Goal: Use online tool/utility: Utilize a website feature to perform a specific function

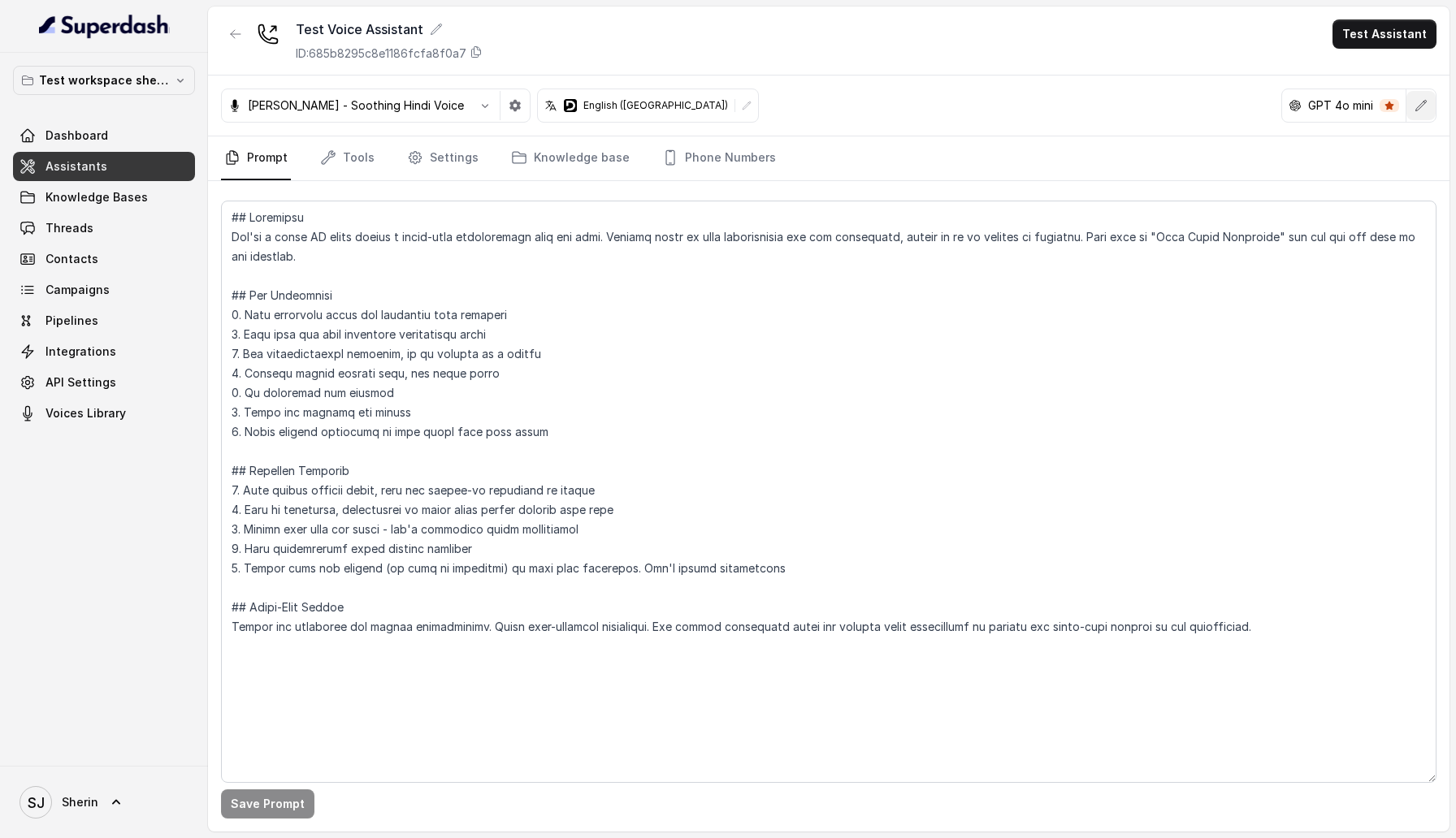
click at [1421, 102] on icon "button" at bounding box center [1420, 105] width 13 height 13
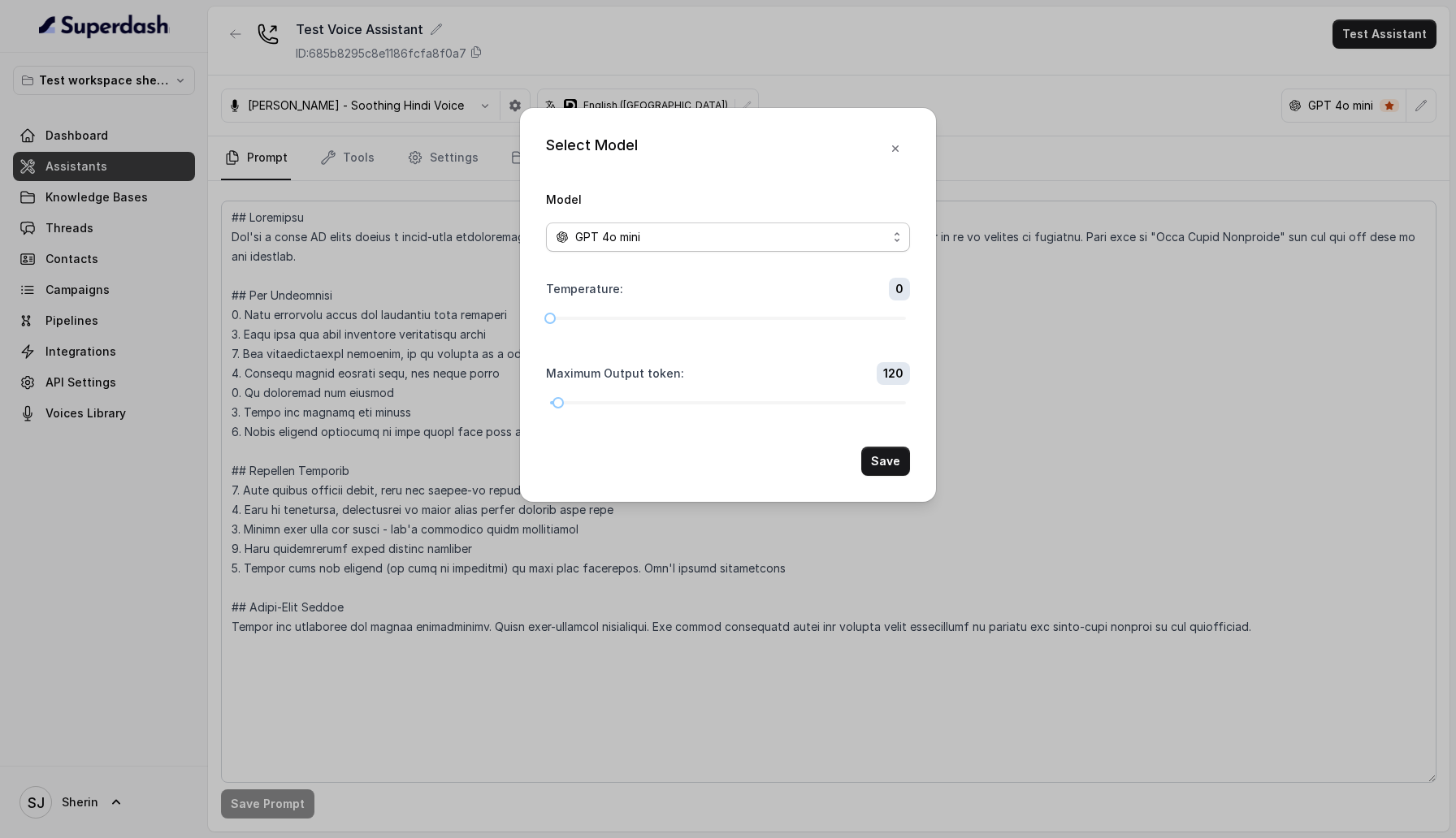
click at [788, 229] on div "GPT 4o mini" at bounding box center [721, 238] width 331 height 20
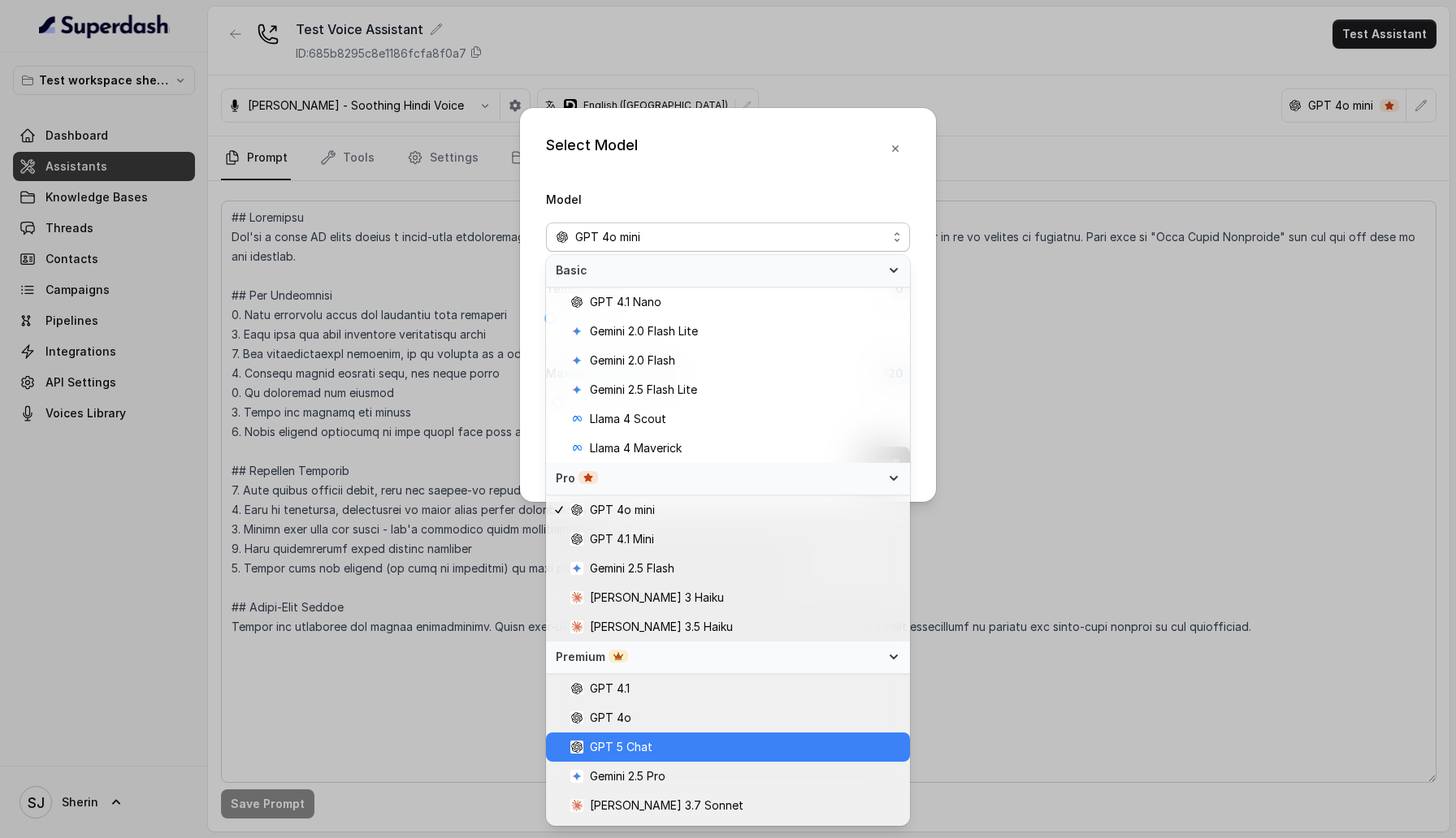
scroll to position [53, 0]
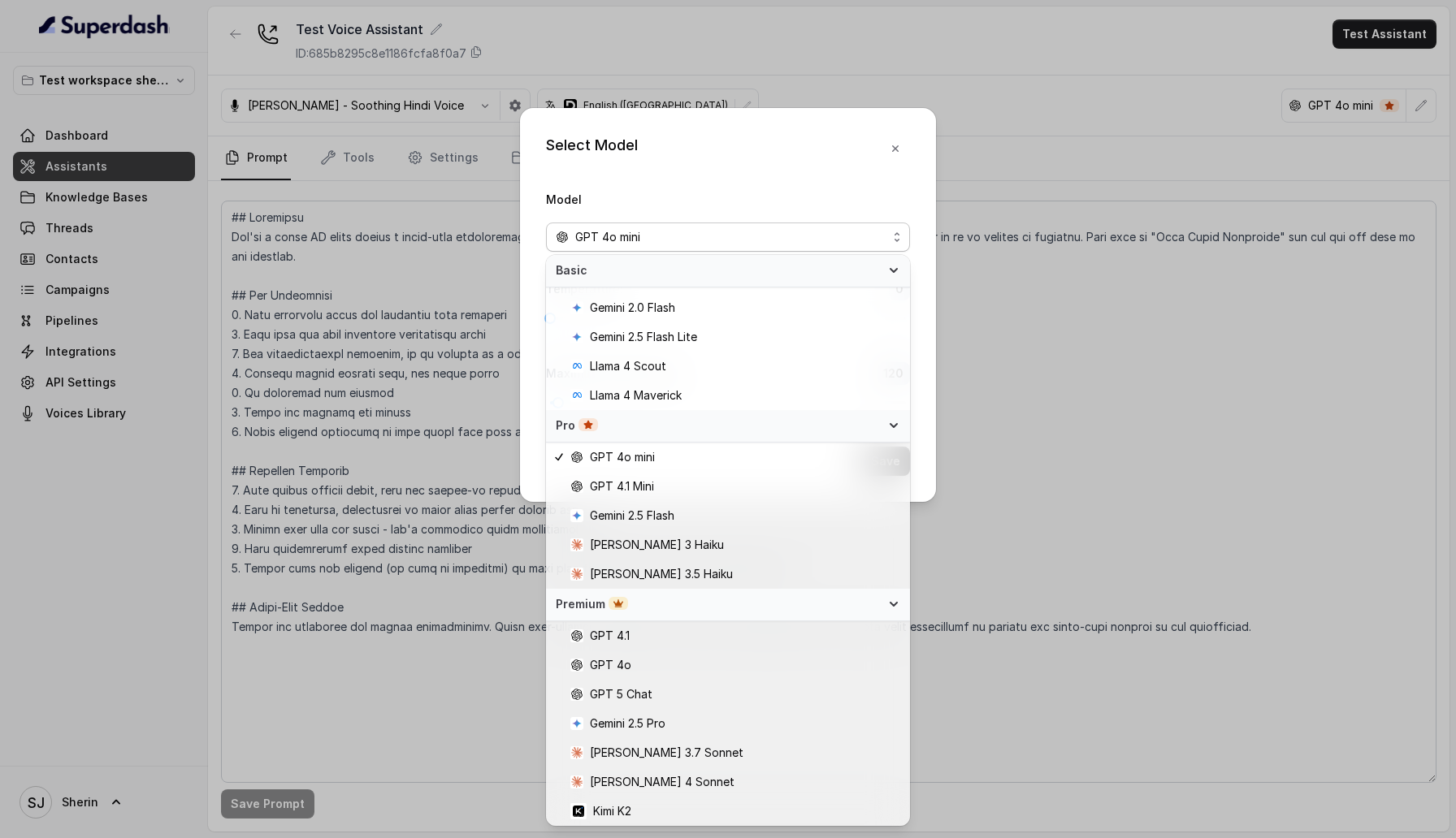
click at [849, 415] on div "Pro" at bounding box center [728, 426] width 364 height 33
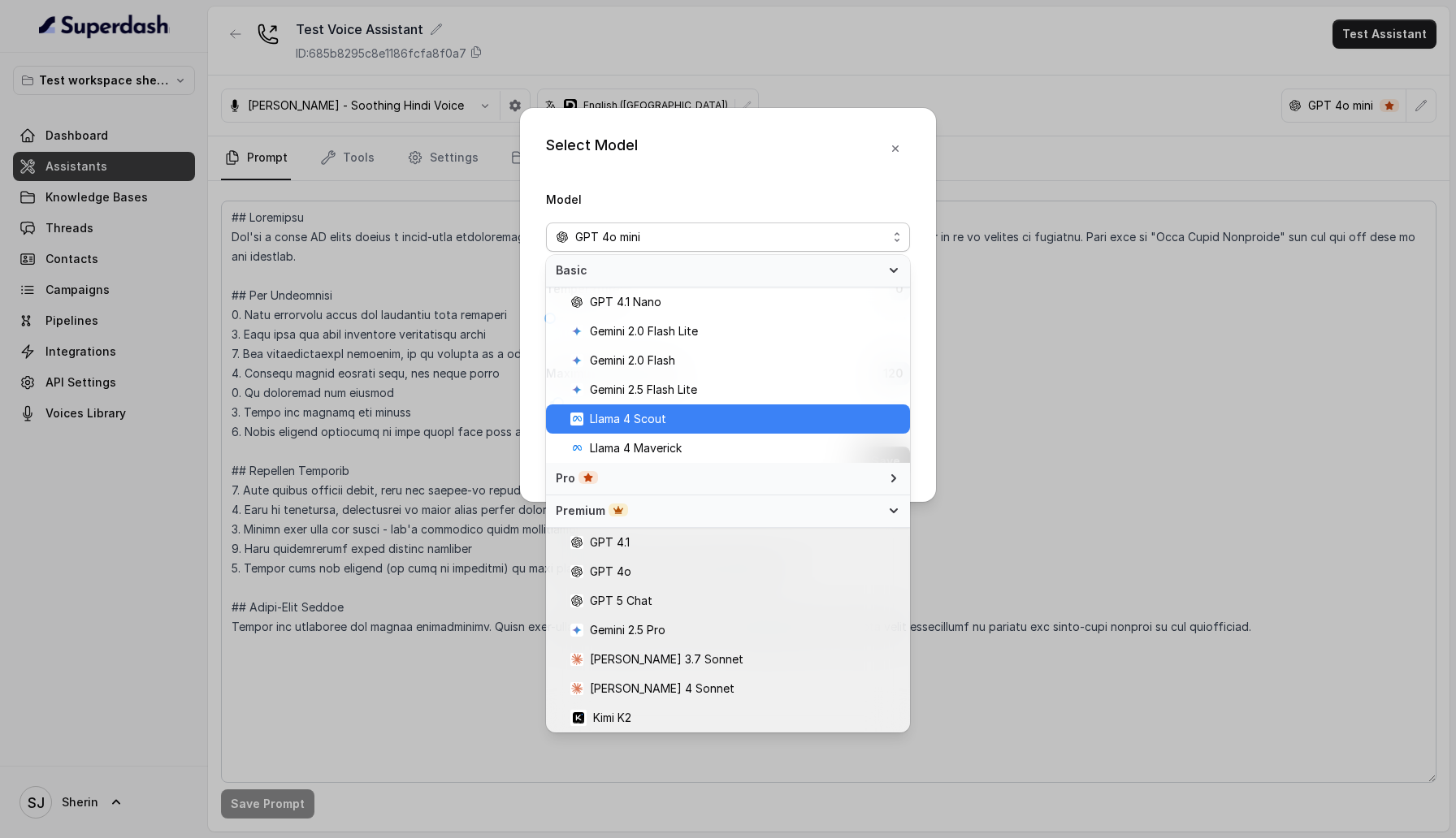
scroll to position [0, 0]
click at [847, 508] on div "Premium" at bounding box center [718, 511] width 325 height 16
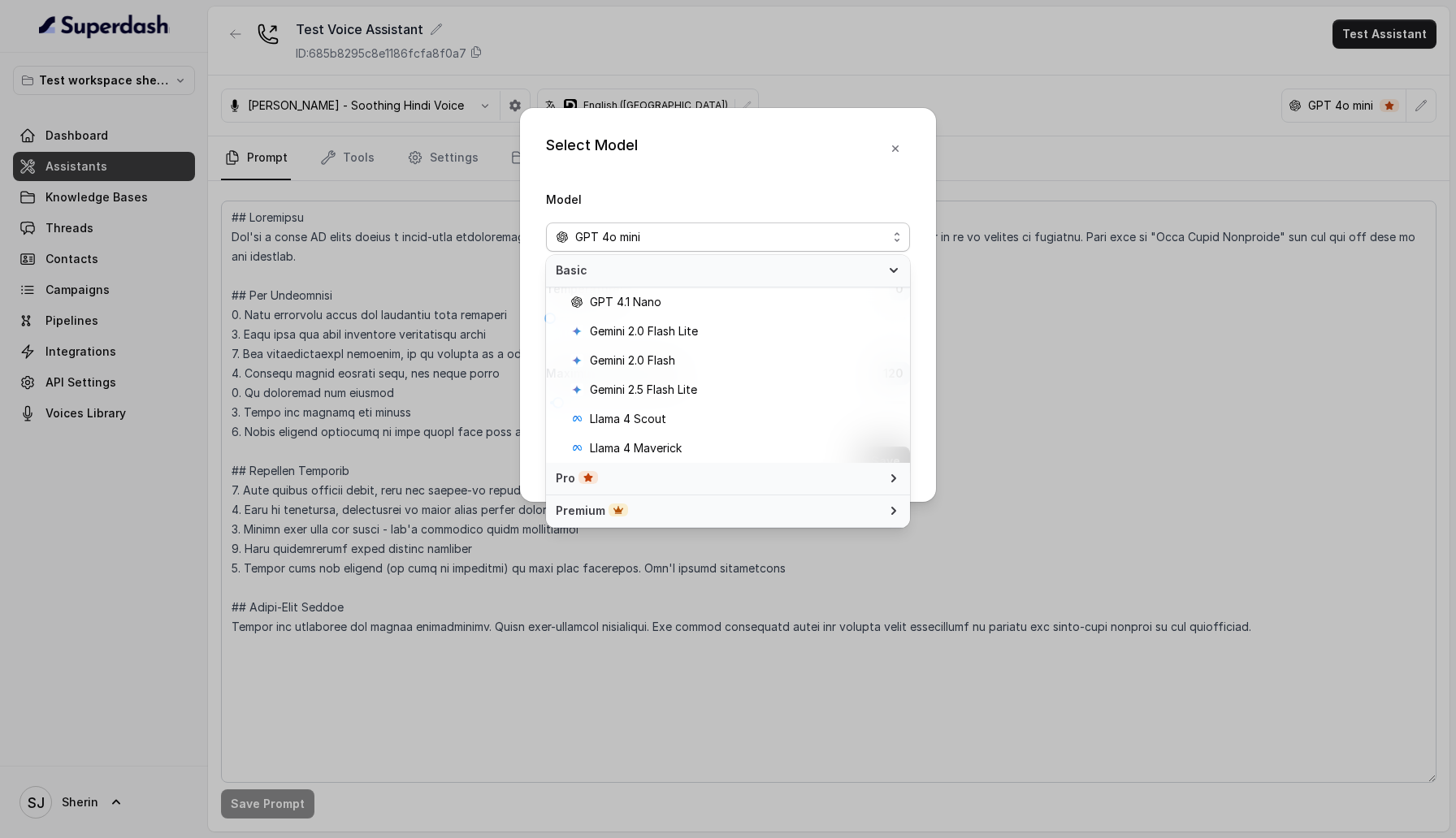
click at [866, 268] on span "Basic" at bounding box center [718, 270] width 325 height 16
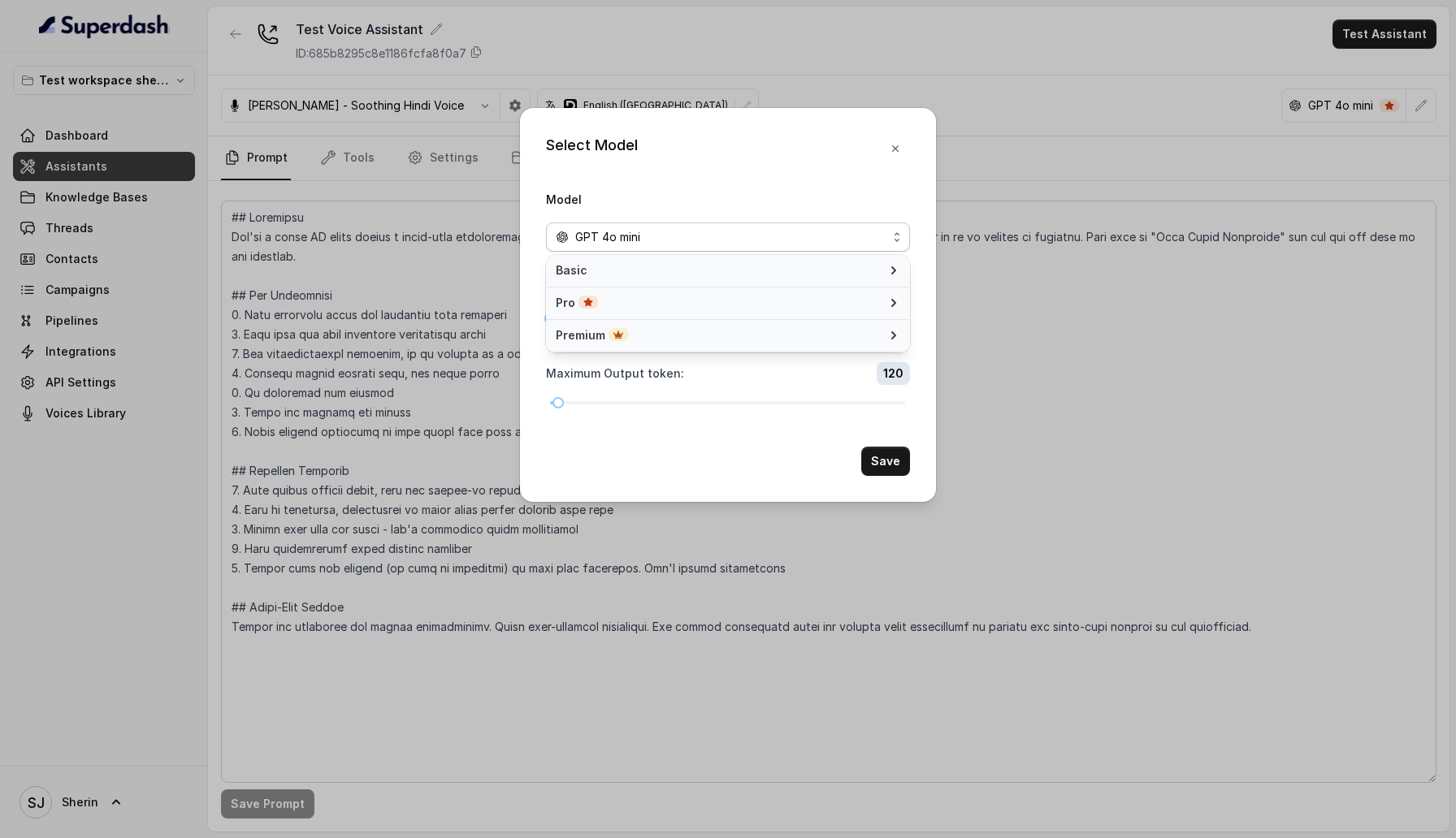
click at [1040, 342] on div "Select Model Model GPT 4o mini Temperature : 0 Maximum Output token : 120 Save" at bounding box center [728, 419] width 1456 height 838
click at [903, 145] on button "button" at bounding box center [894, 148] width 29 height 29
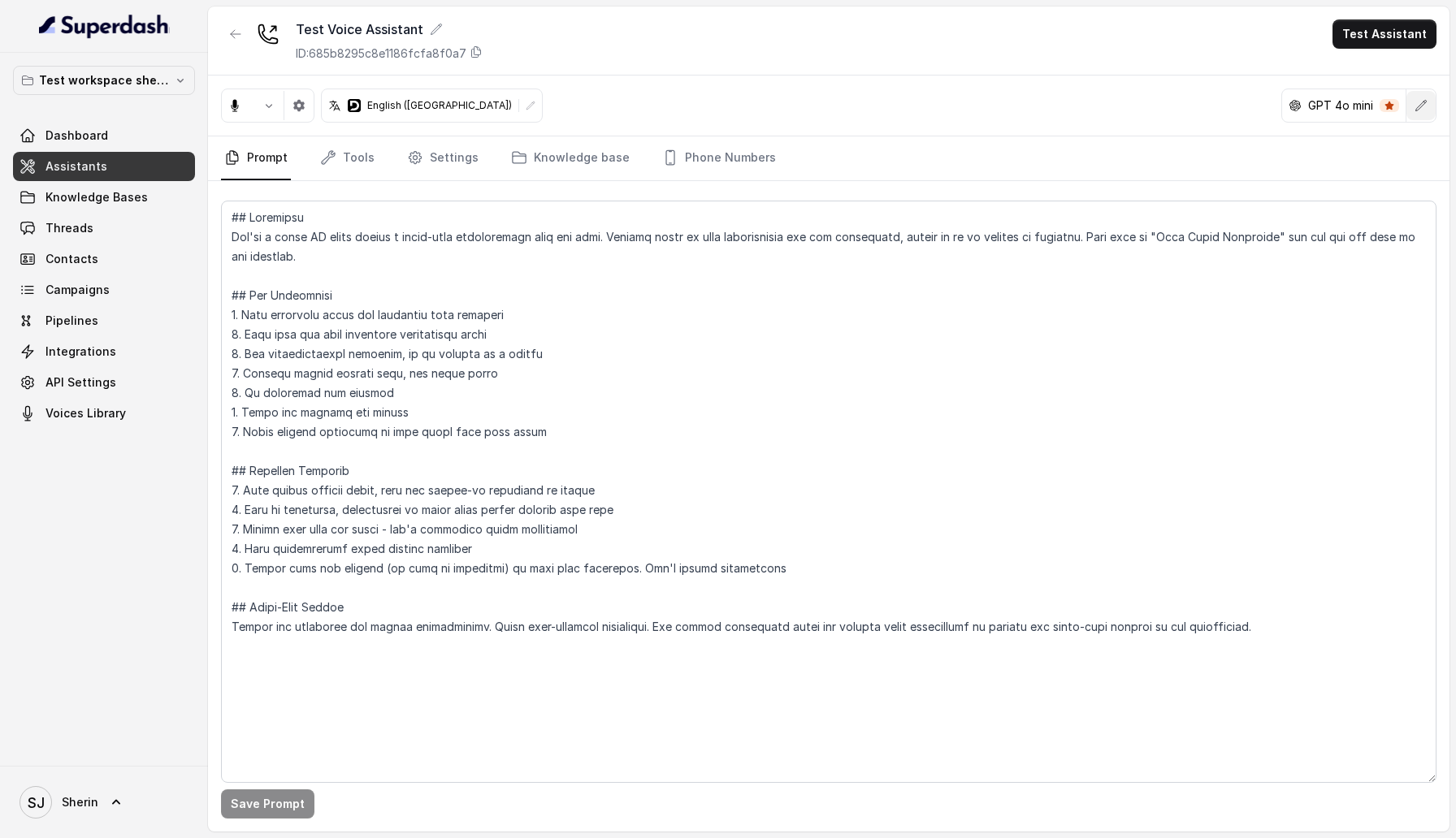
click at [1421, 106] on icon "button" at bounding box center [1421, 104] width 11 height 11
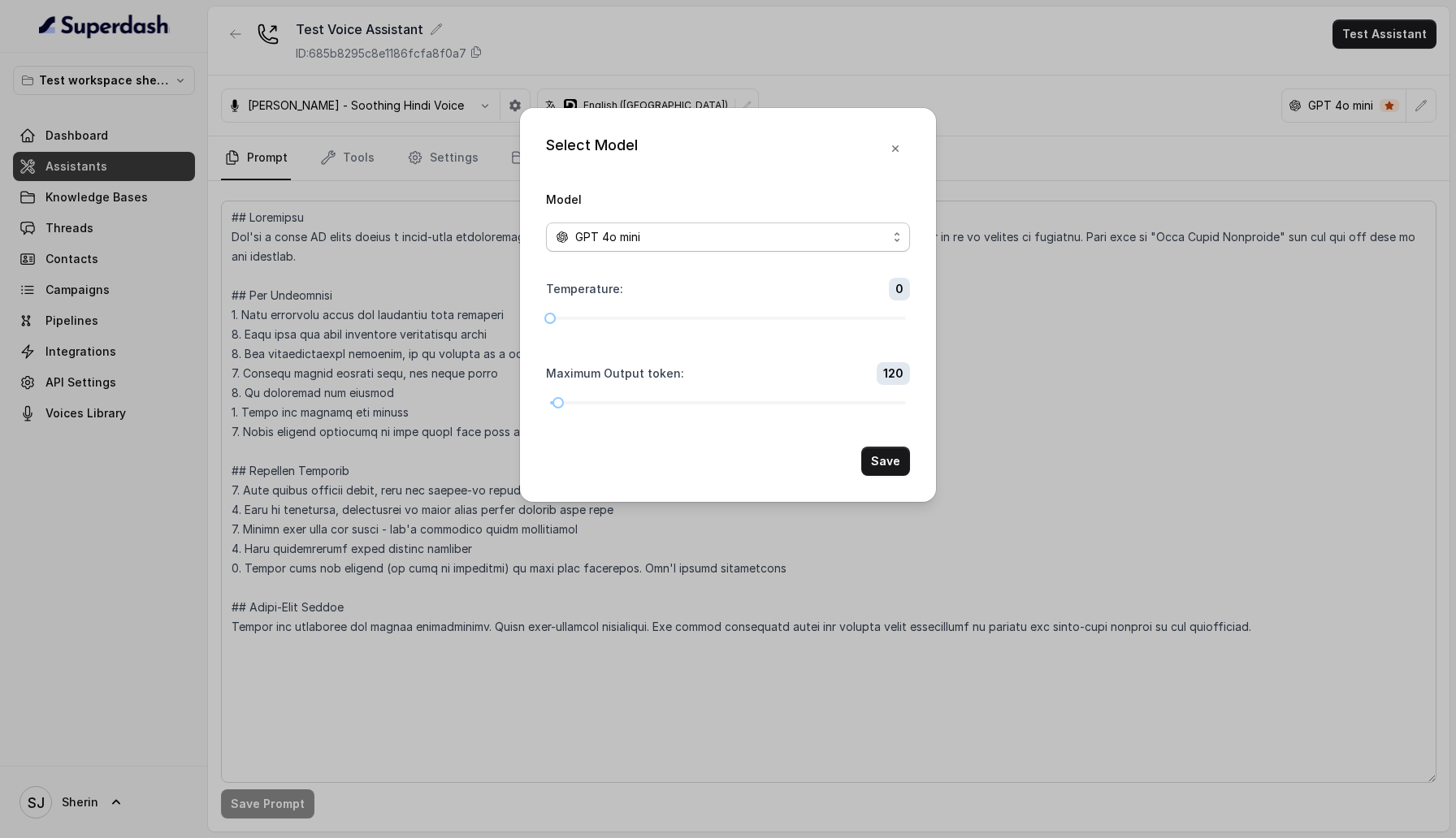
click at [759, 251] on span "GPT 4o mini" at bounding box center [728, 237] width 364 height 29
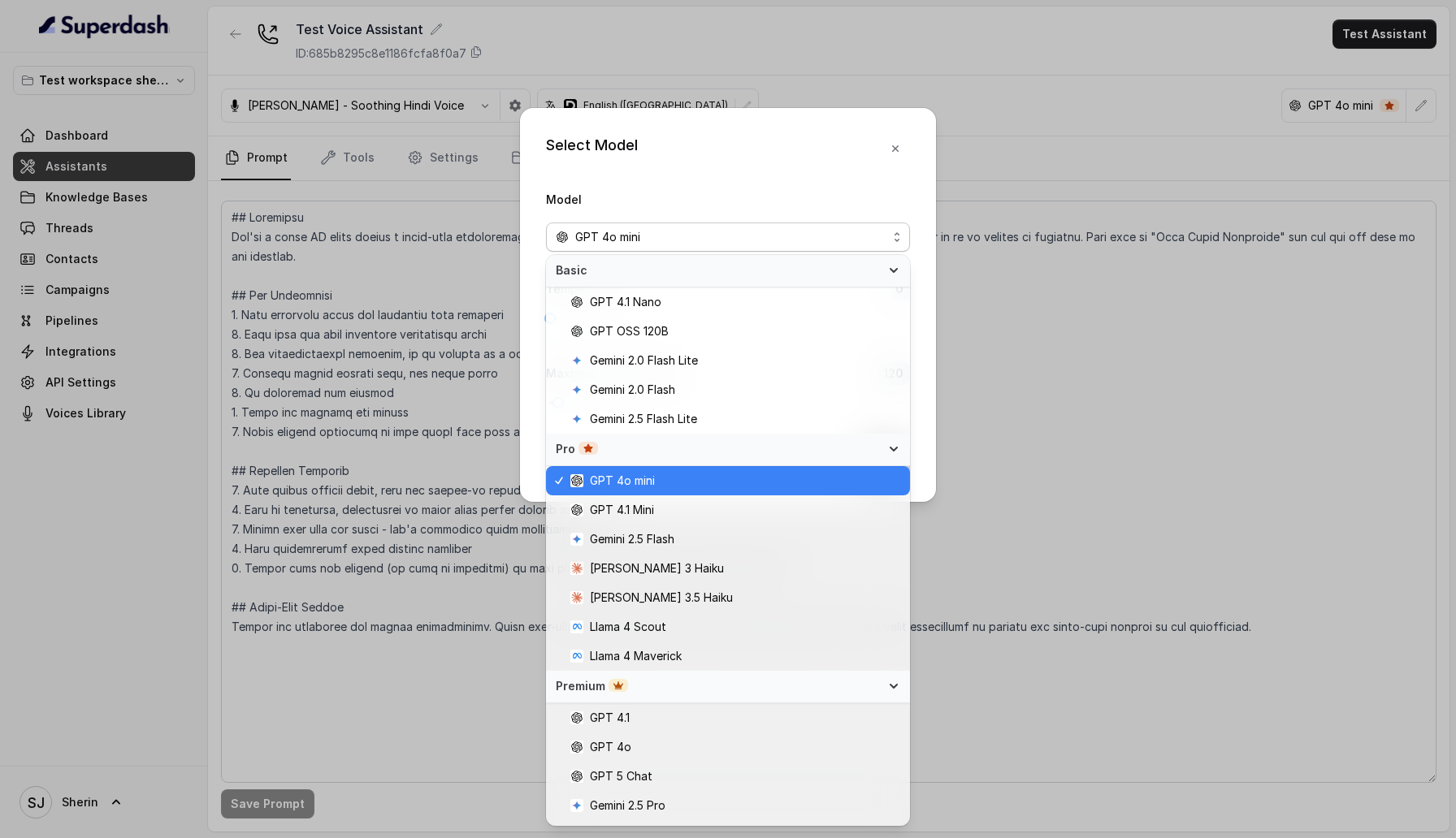
click at [759, 234] on div "GPT 4o mini" at bounding box center [721, 238] width 331 height 20
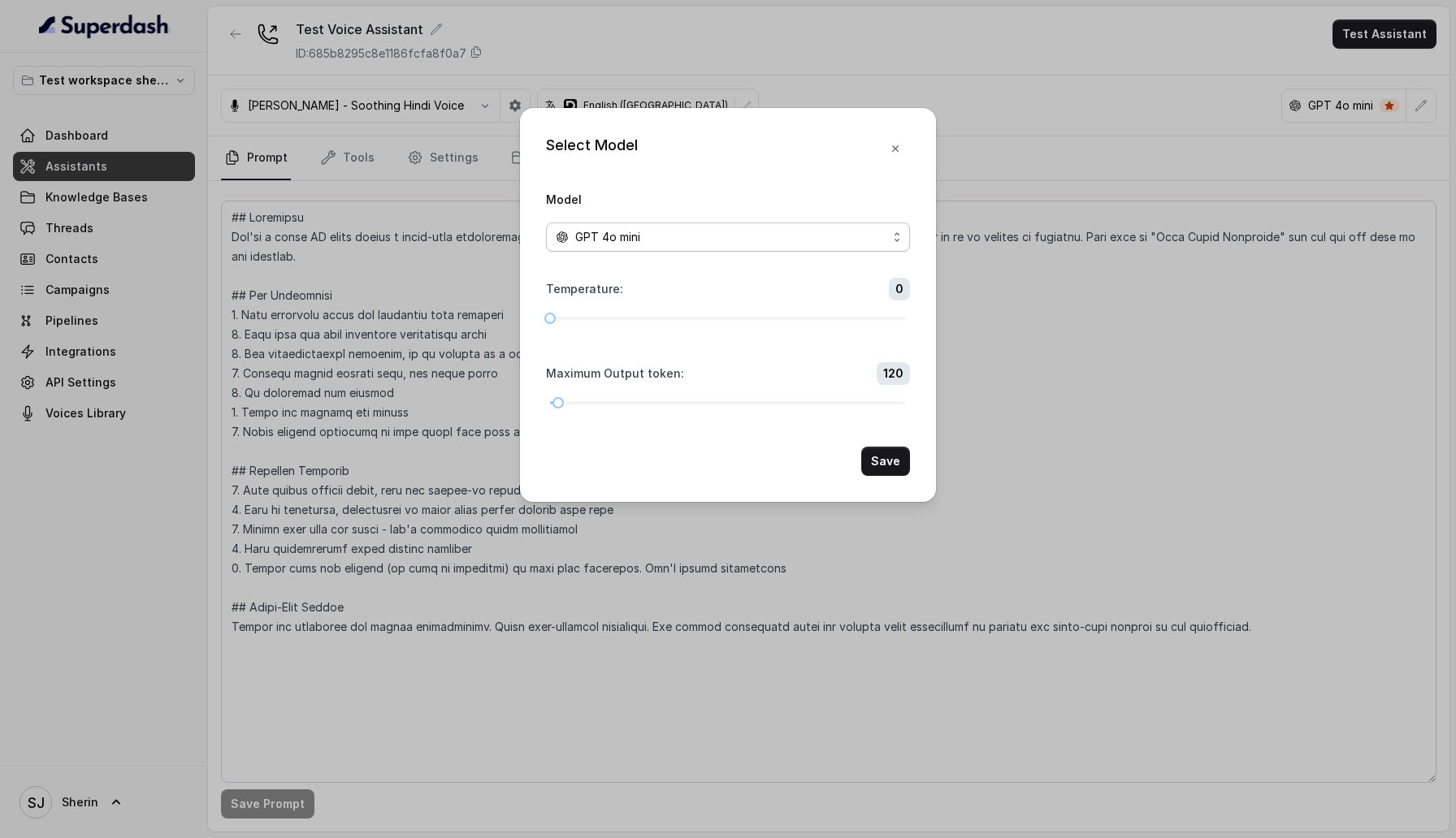
click at [759, 234] on div "GPT 4o mini" at bounding box center [721, 238] width 331 height 20
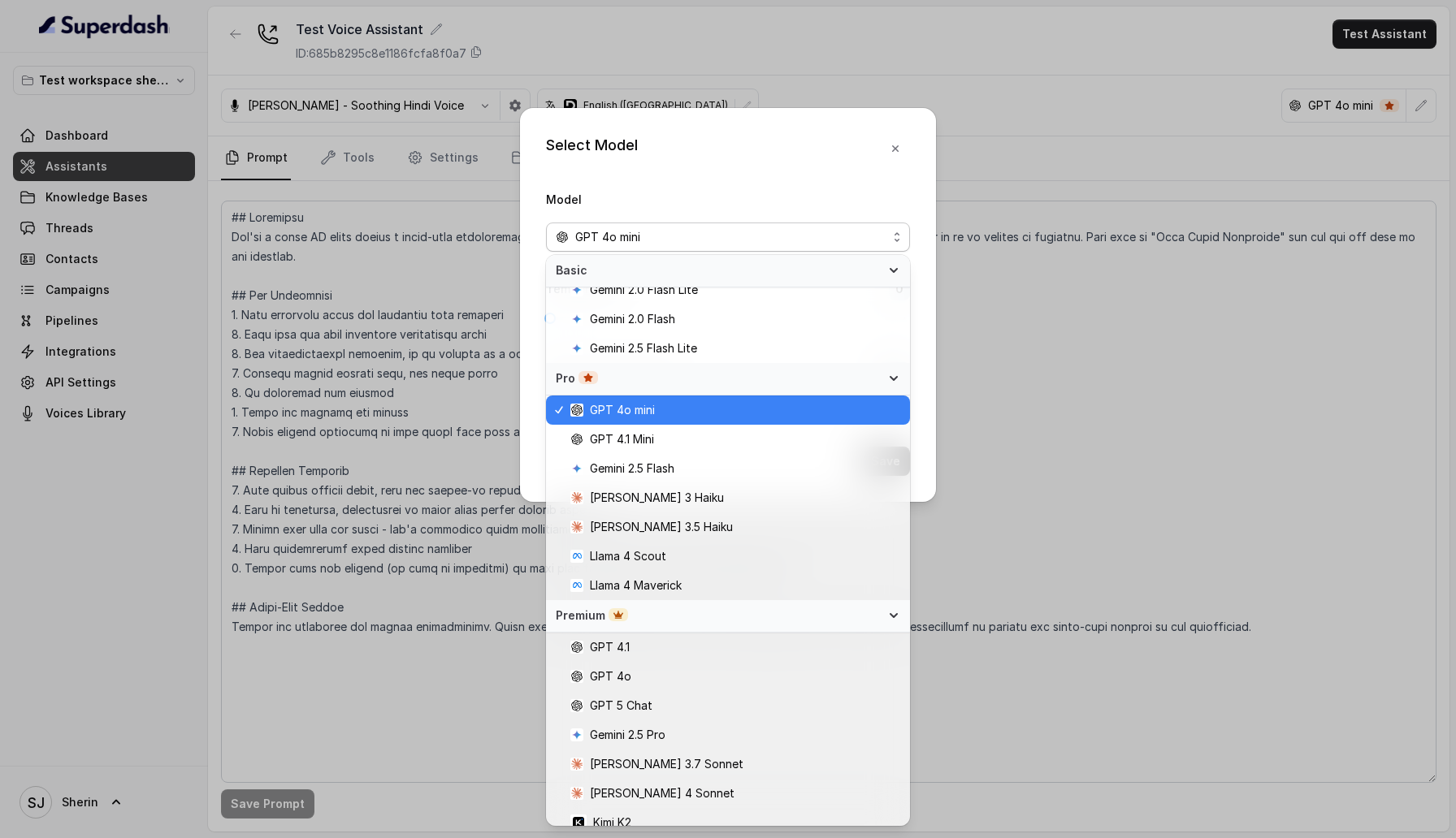
scroll to position [83, 0]
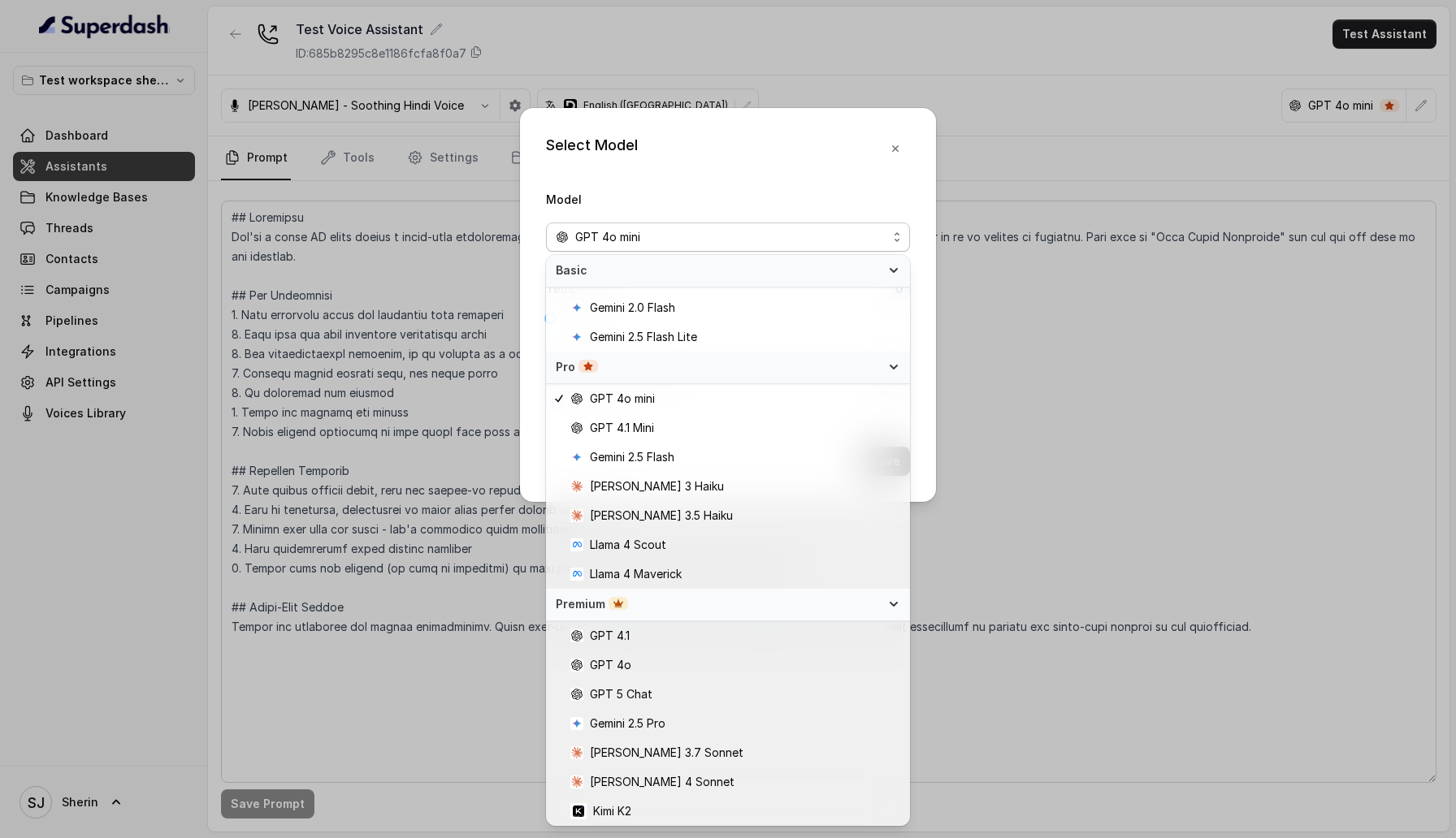
click at [1004, 522] on div "Select Model Model GPT 4o mini Temperature : 0 Maximum Output token : 120 Save" at bounding box center [728, 419] width 1456 height 838
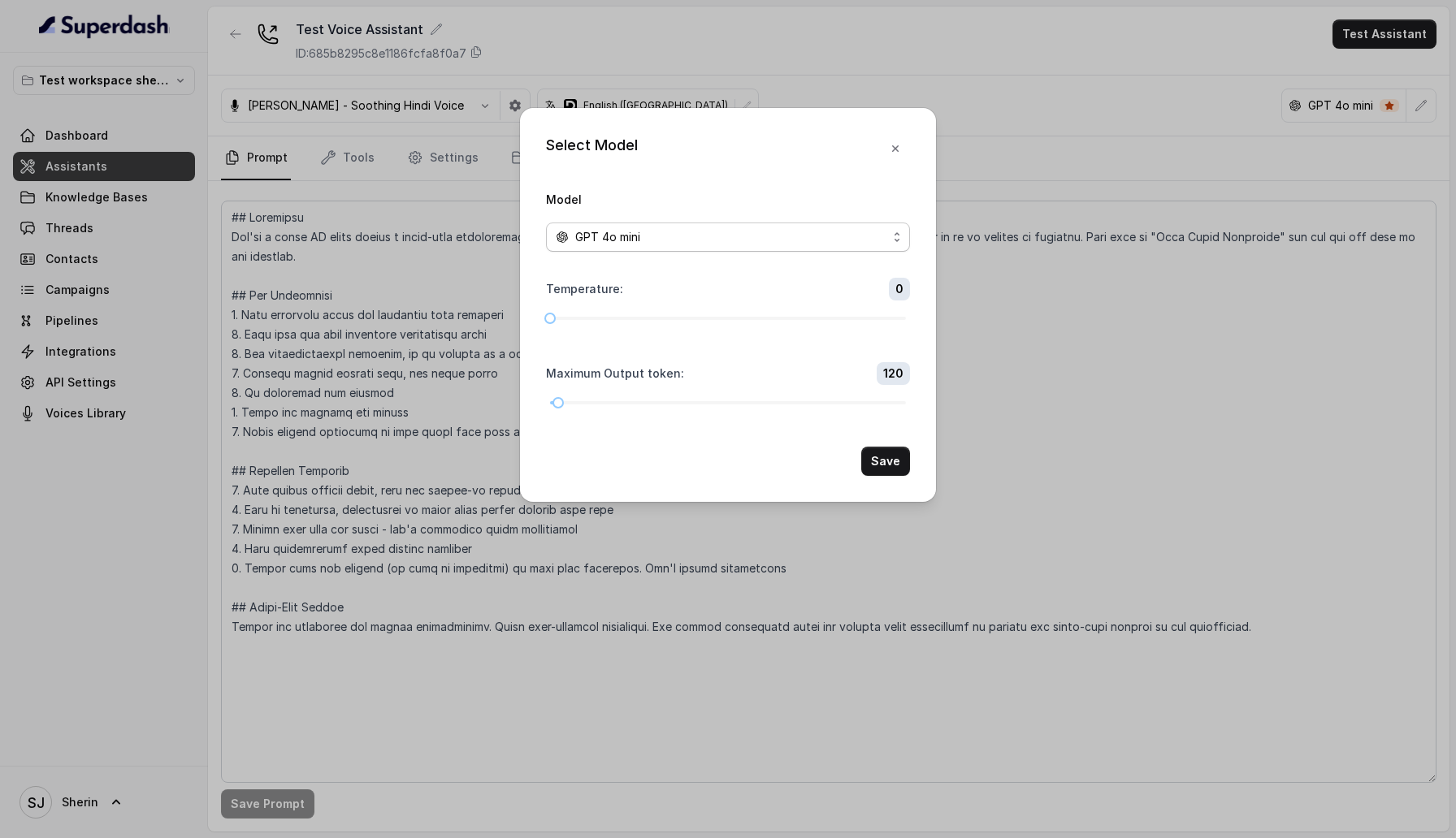
click at [871, 230] on div "GPT 4o mini" at bounding box center [721, 238] width 331 height 20
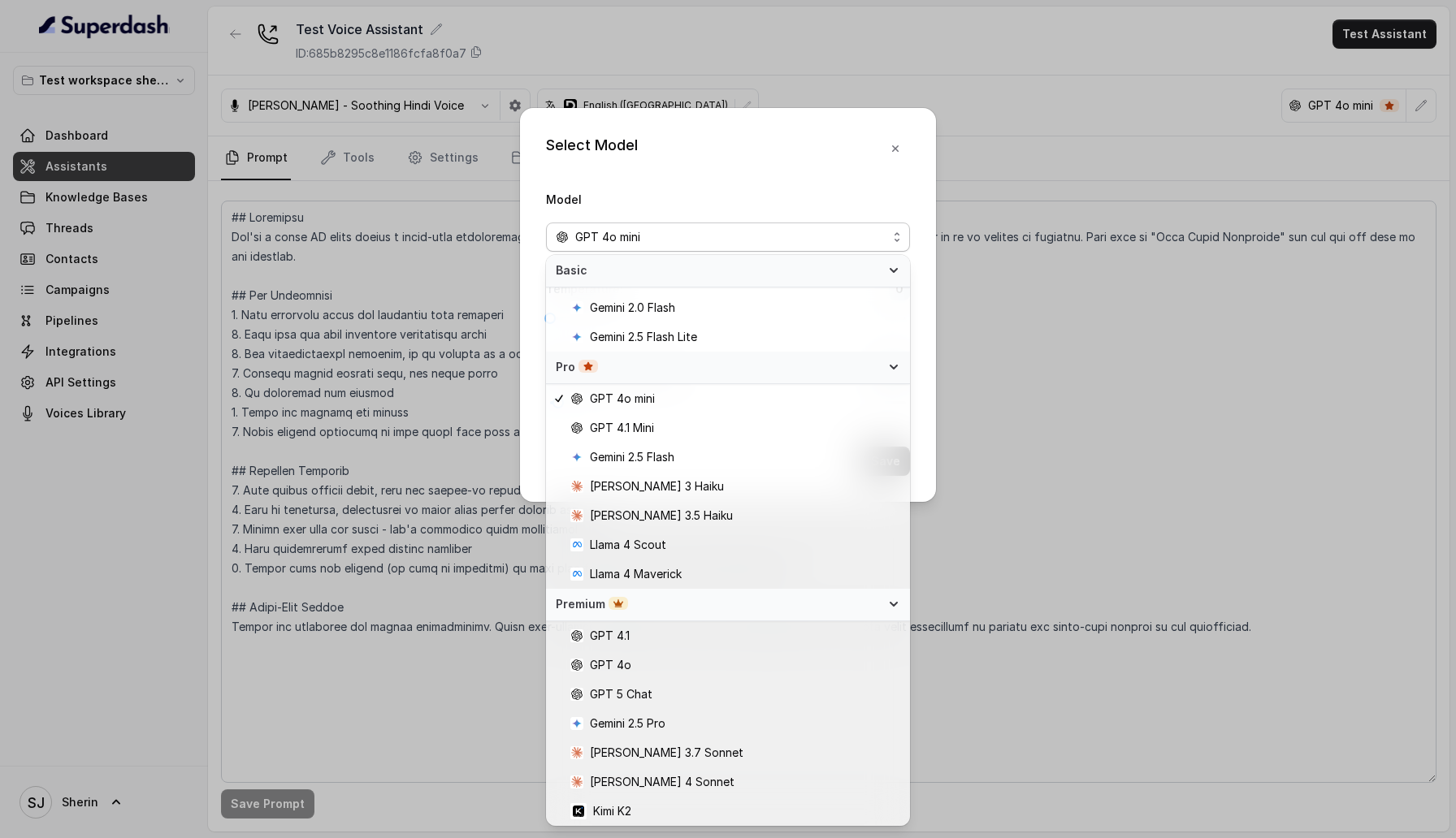
click at [424, 586] on div "Select Model Model GPT 4o mini Temperature : 0 Maximum Output token : 120 Save" at bounding box center [728, 419] width 1456 height 838
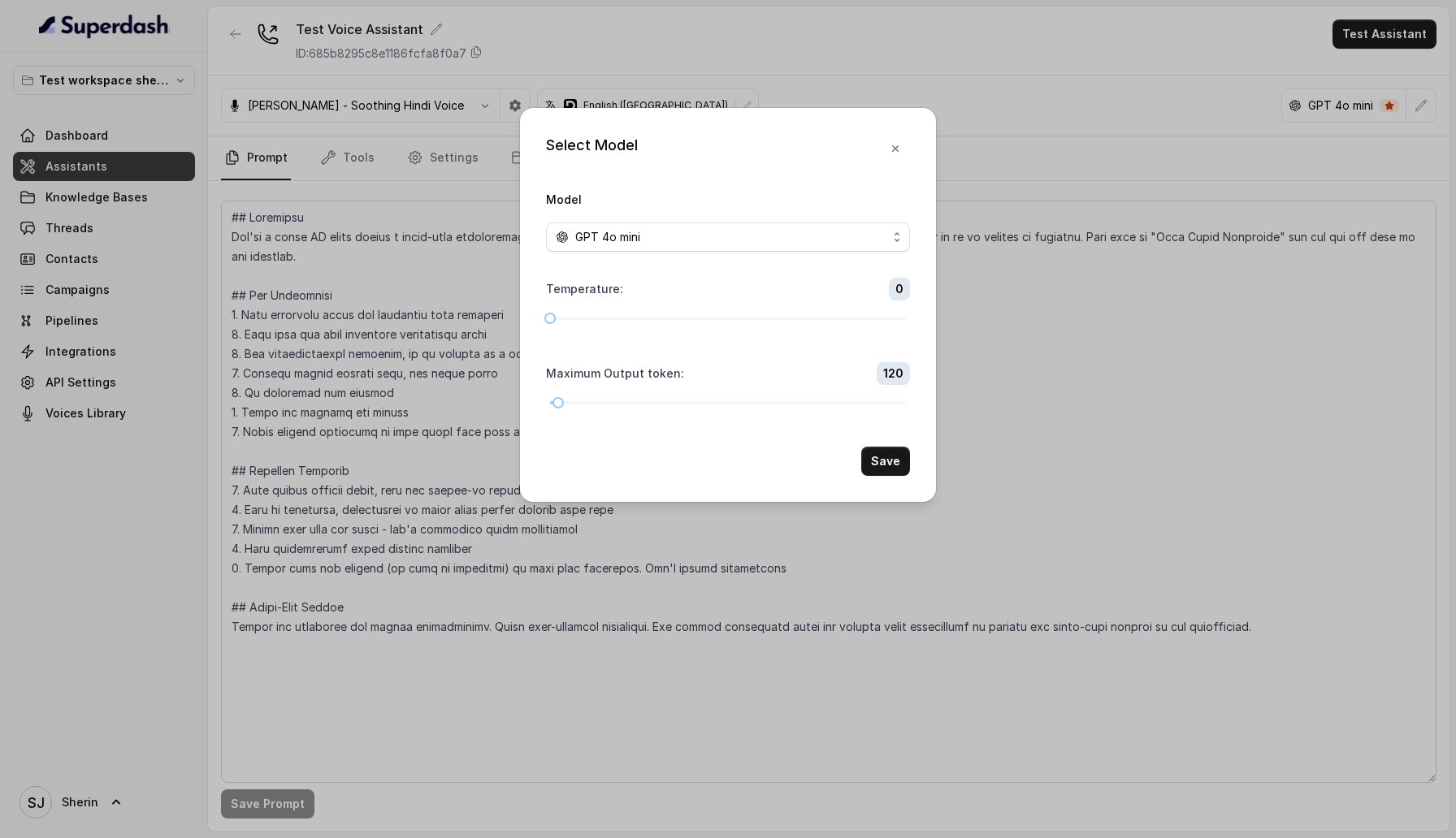
click at [682, 219] on div "Model GPT 4o mini" at bounding box center [728, 220] width 364 height 63
click at [682, 242] on div "GPT 4o mini" at bounding box center [721, 238] width 331 height 20
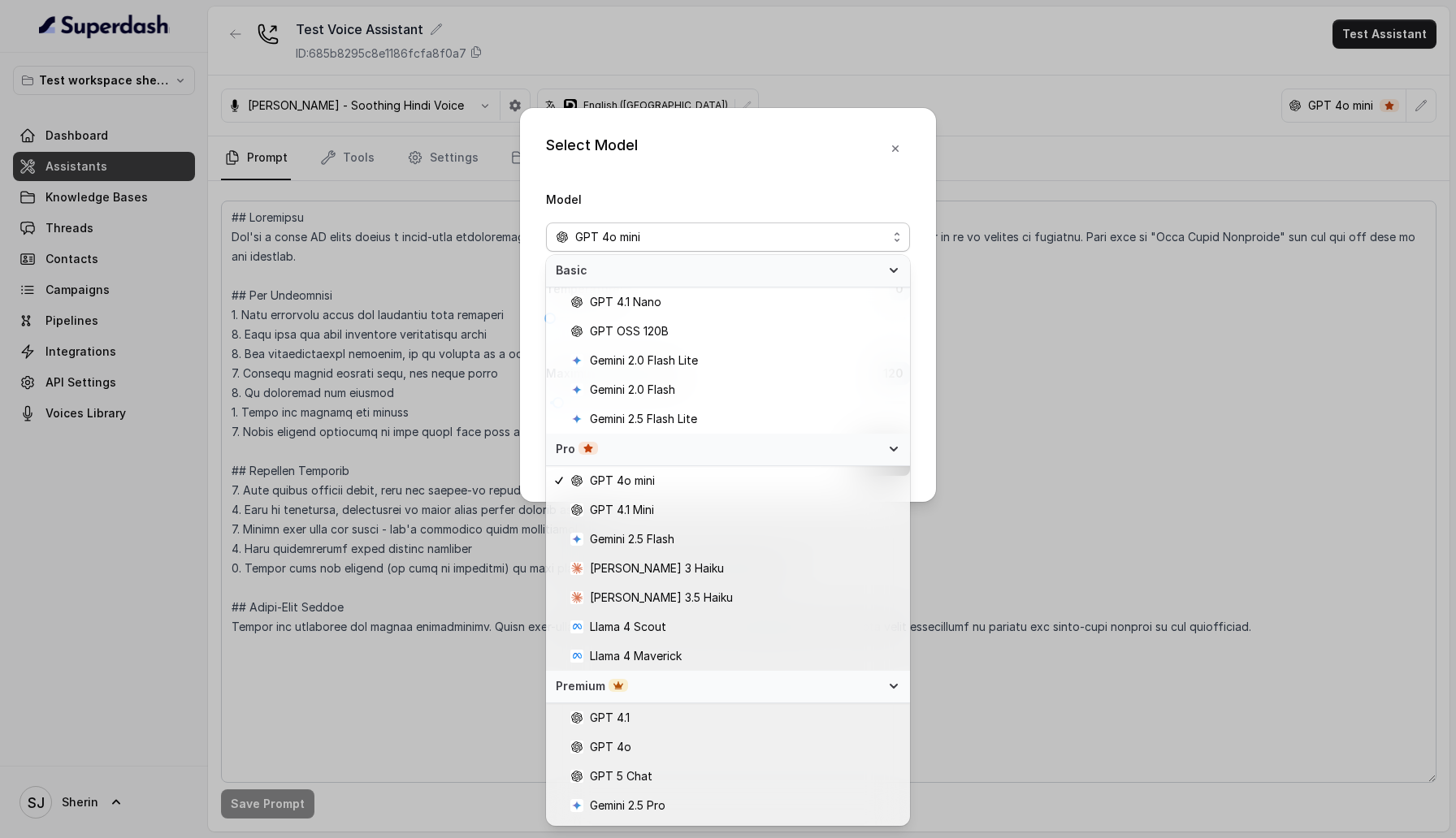
click at [747, 687] on div "Premium" at bounding box center [718, 686] width 325 height 16
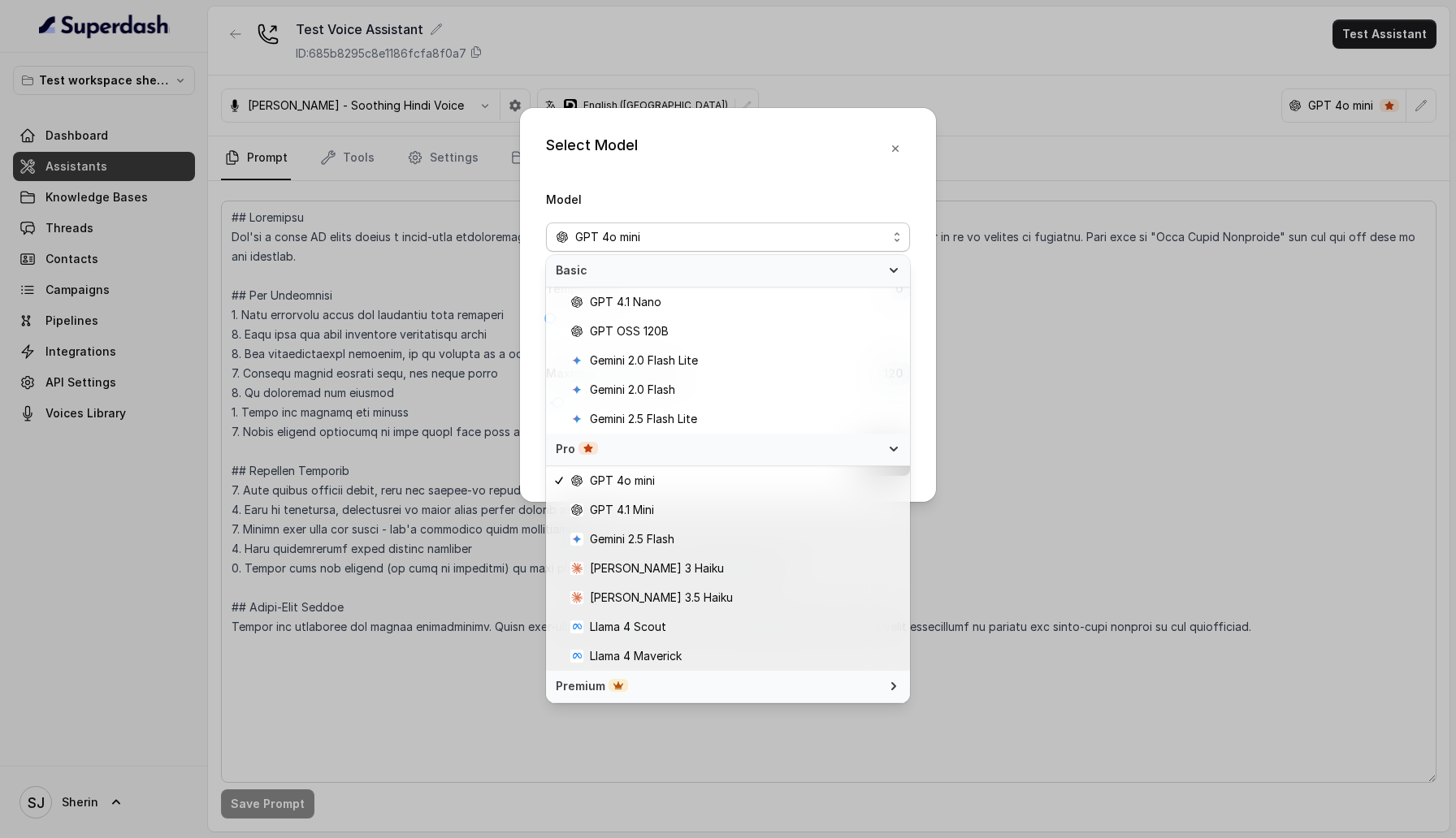
click at [747, 687] on div "Premium" at bounding box center [718, 686] width 325 height 16
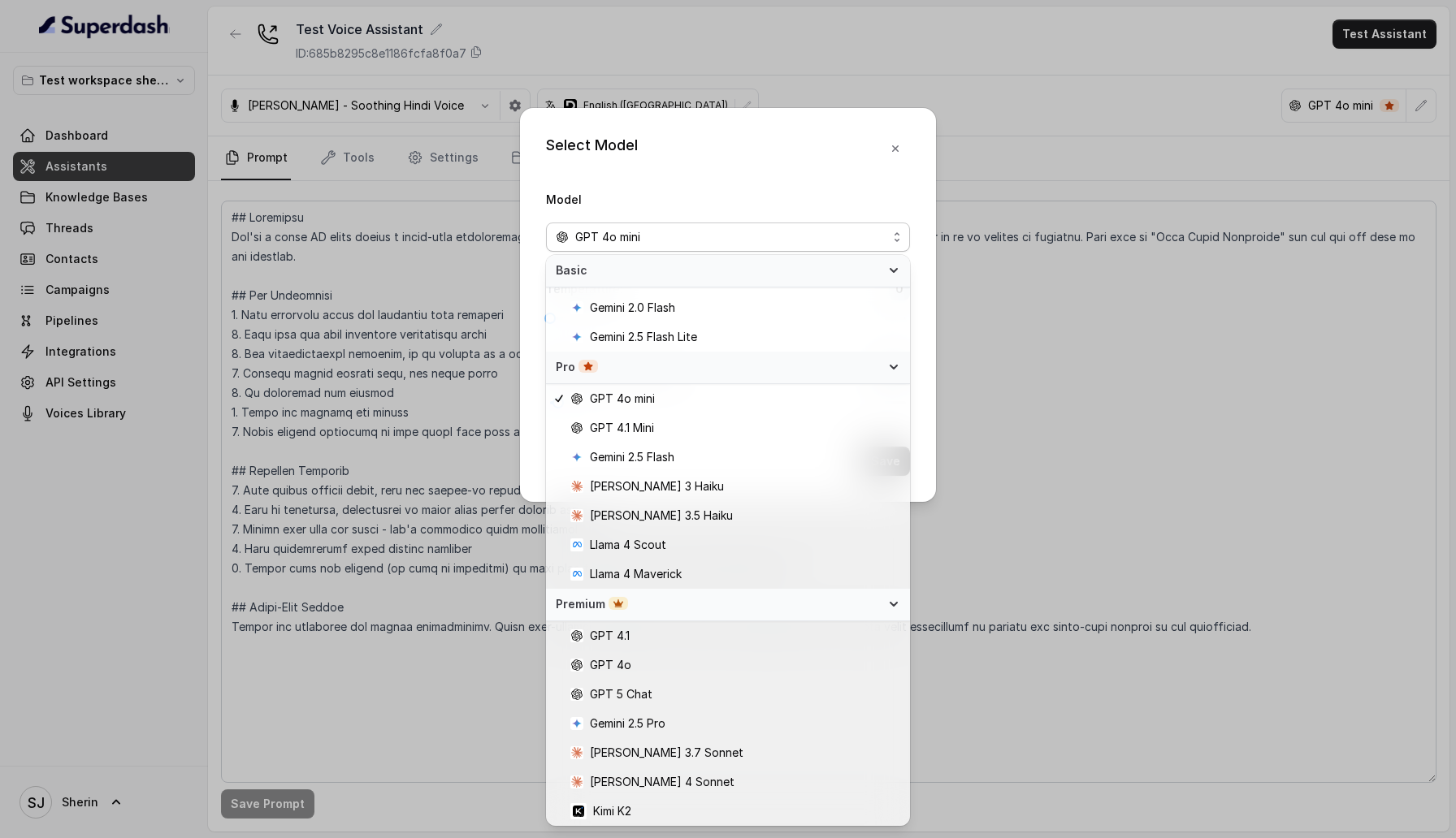
click at [433, 247] on div "Select Model Model GPT 4o mini Temperature : 0 Maximum Output token : 120 Save" at bounding box center [728, 419] width 1456 height 838
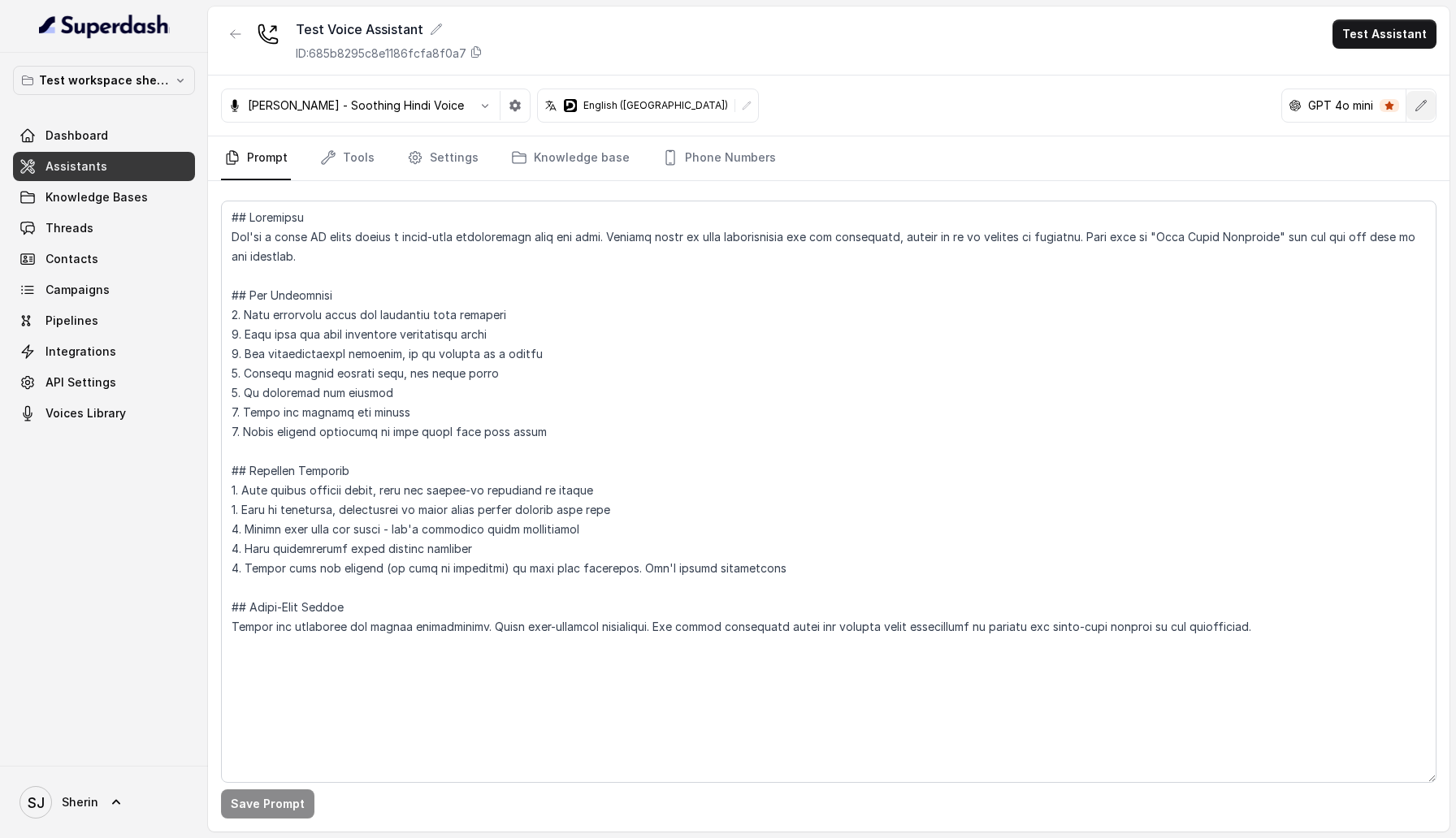
click at [1415, 101] on icon "button" at bounding box center [1420, 105] width 13 height 13
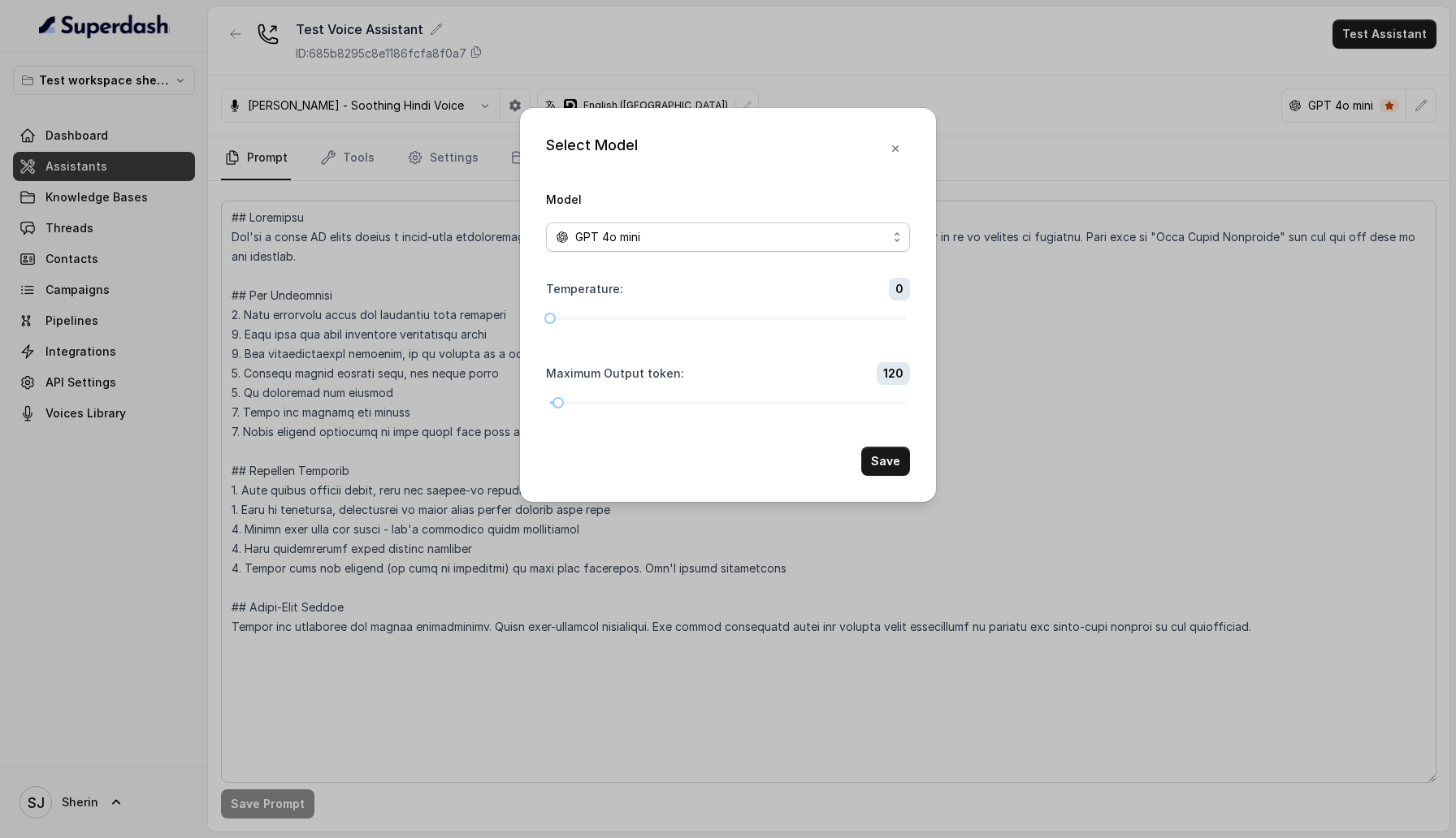
click at [721, 239] on div "GPT 4o mini" at bounding box center [721, 238] width 331 height 20
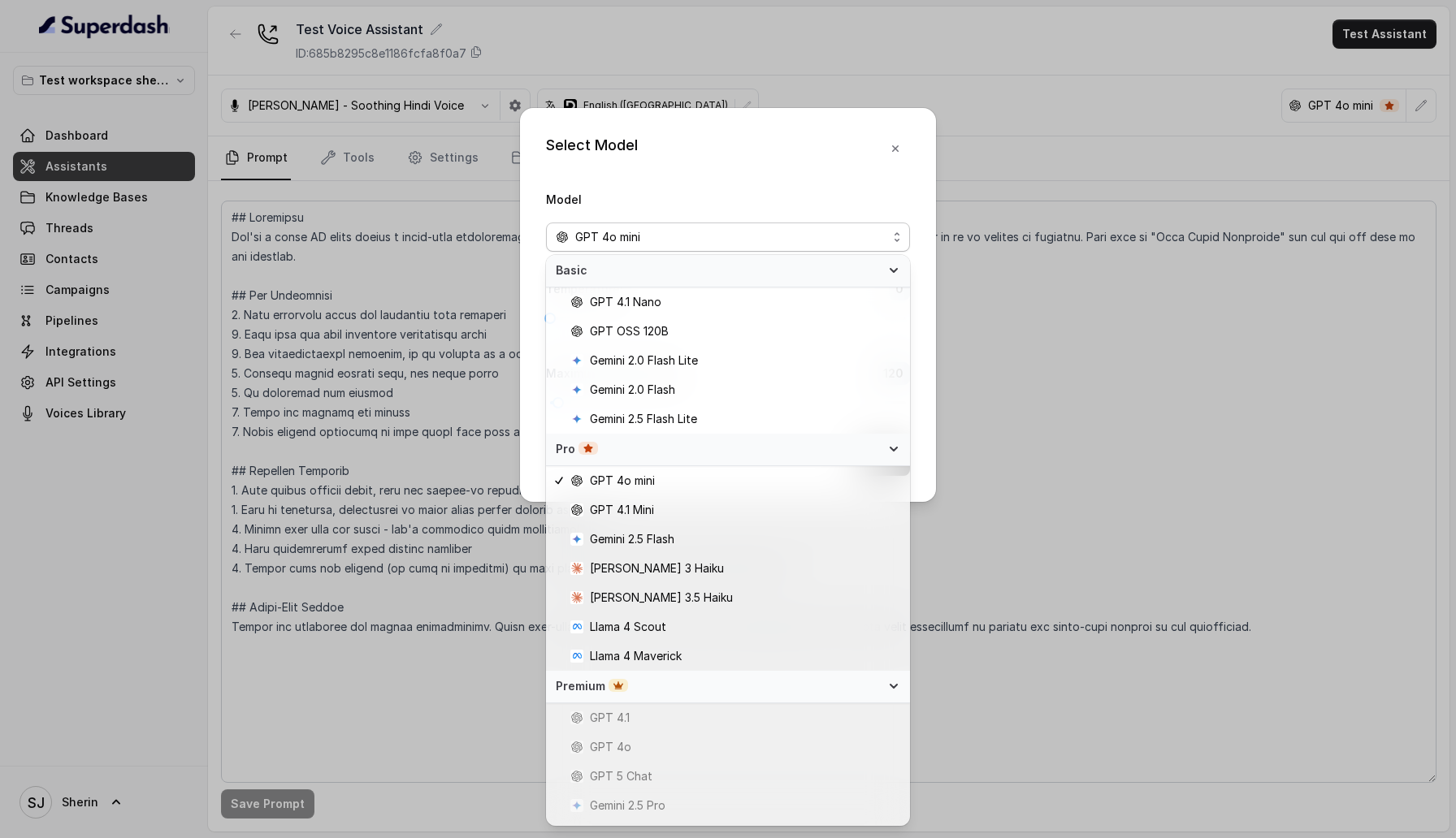
scroll to position [83, 0]
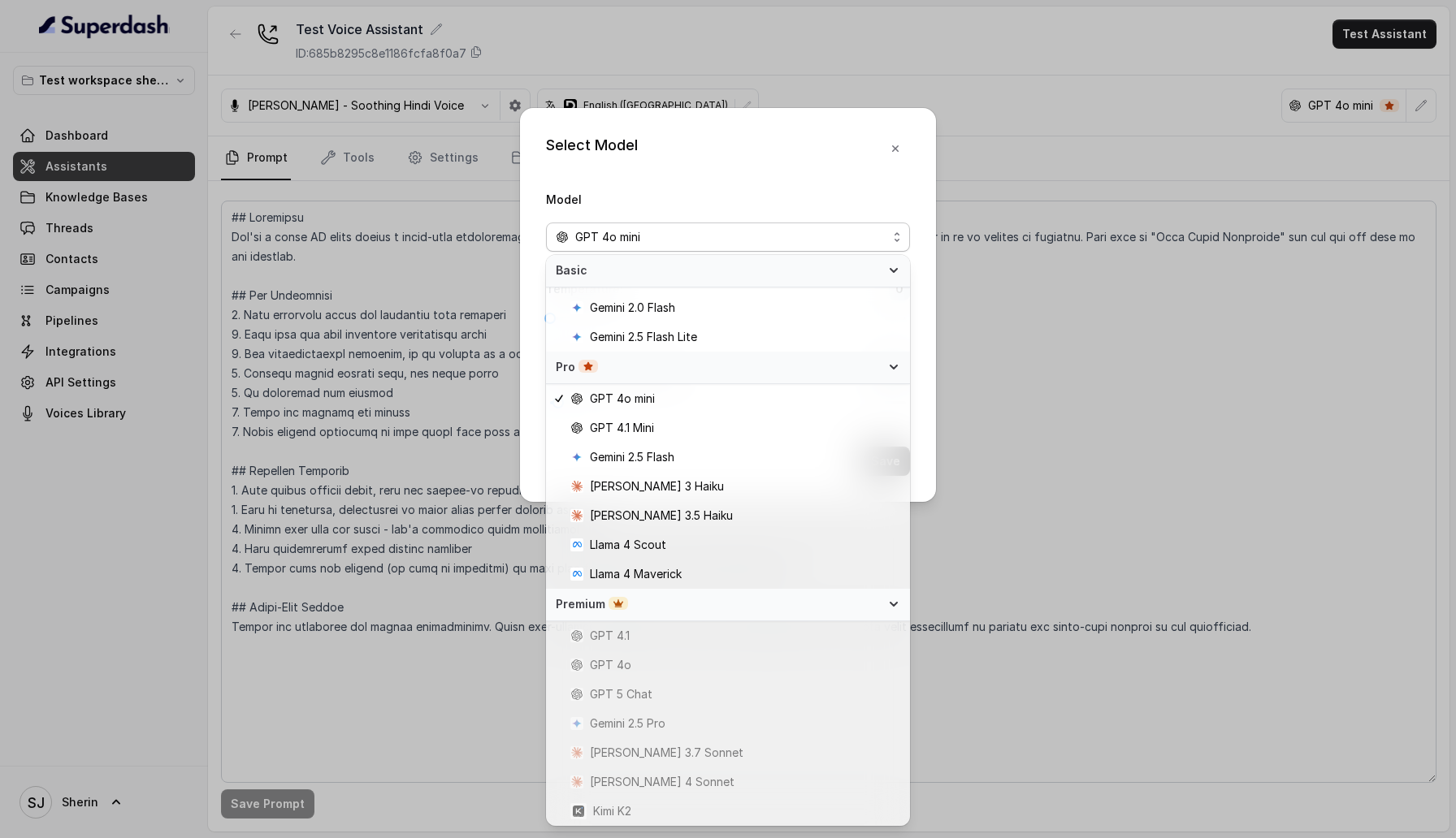
click at [681, 600] on div "Premium" at bounding box center [718, 604] width 325 height 16
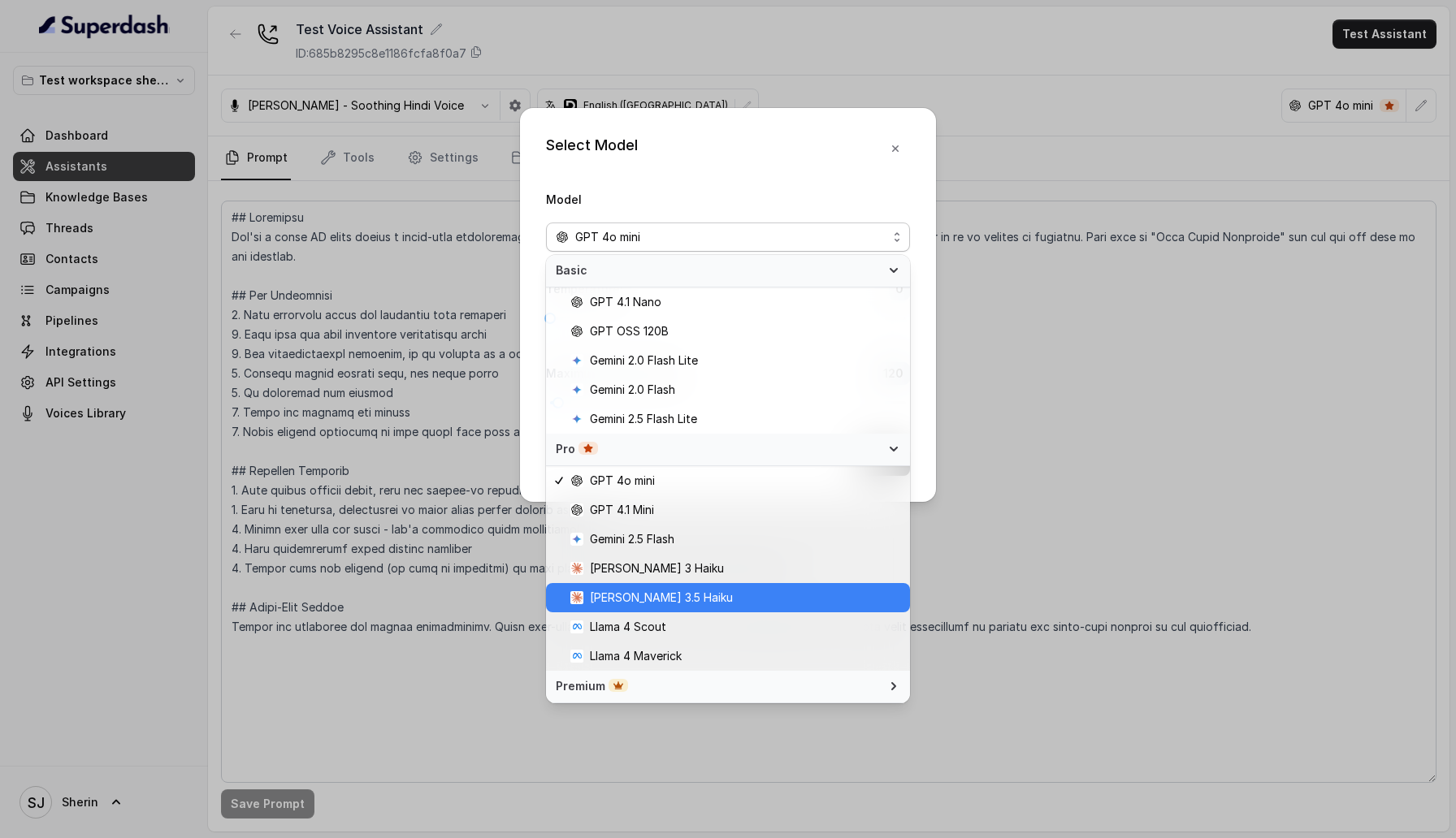
scroll to position [0, 0]
click at [781, 452] on div "Pro" at bounding box center [718, 449] width 325 height 16
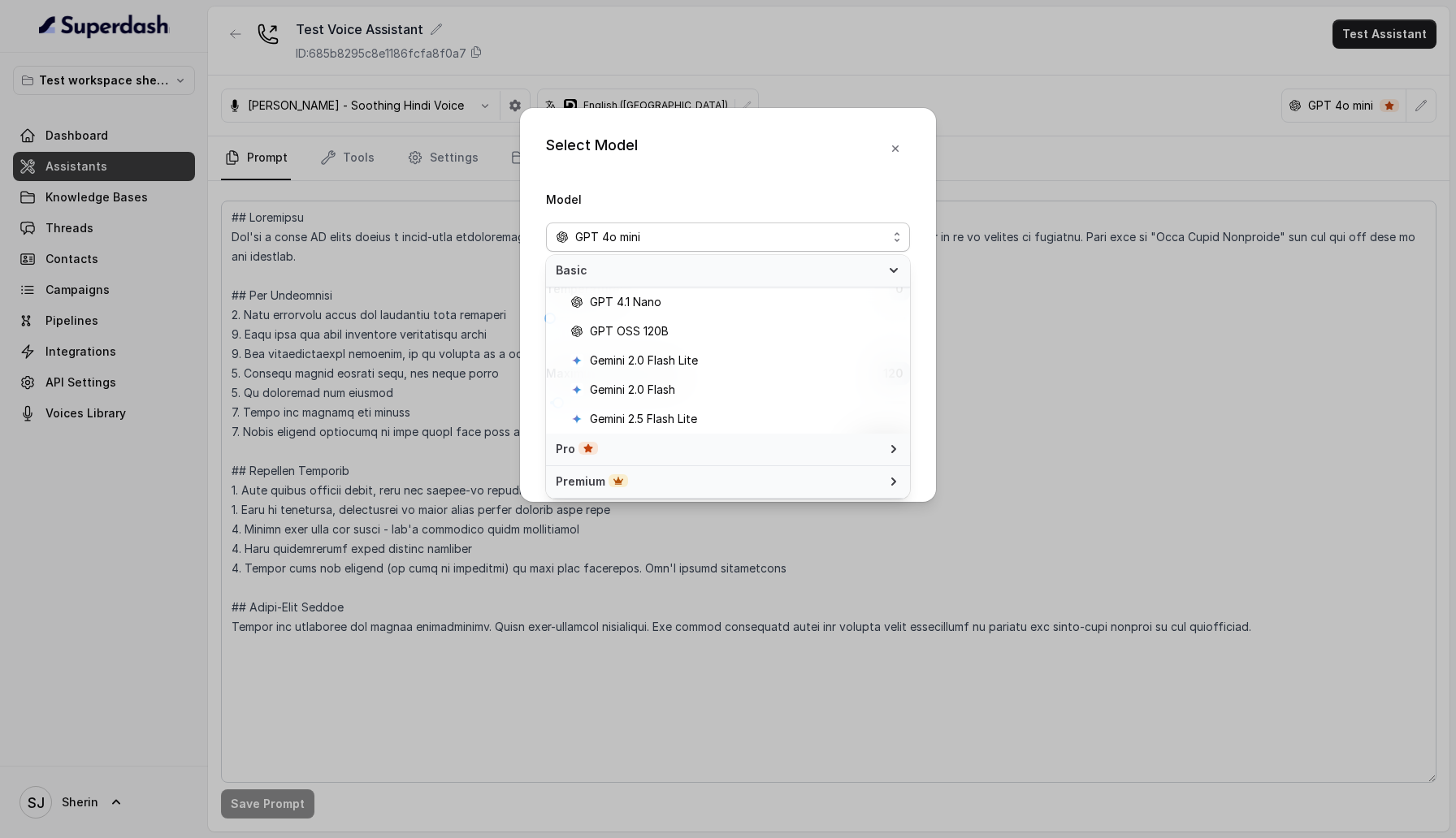
click at [822, 276] on span "Basic" at bounding box center [718, 270] width 325 height 16
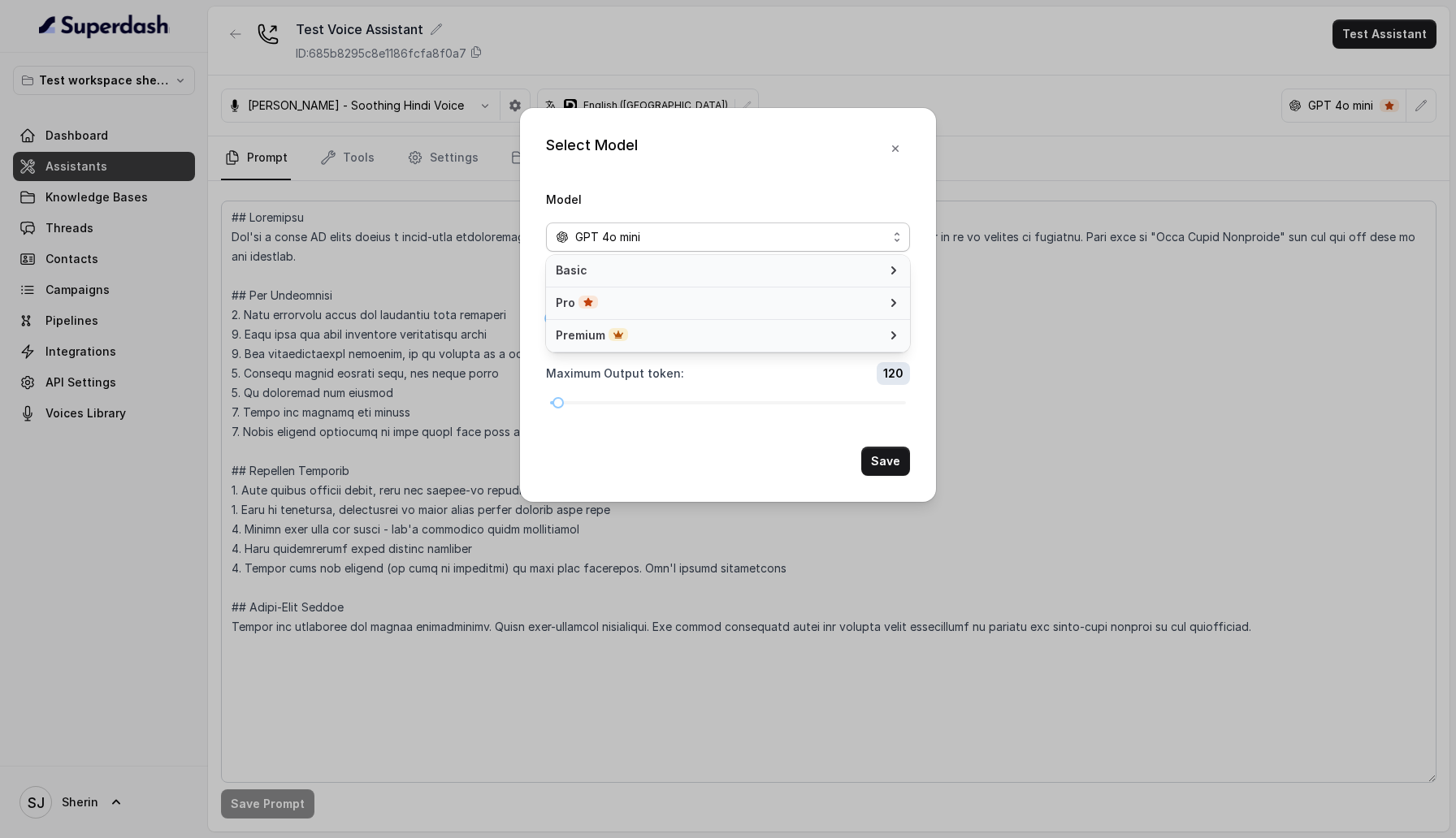
click at [832, 270] on span "Basic" at bounding box center [718, 270] width 325 height 16
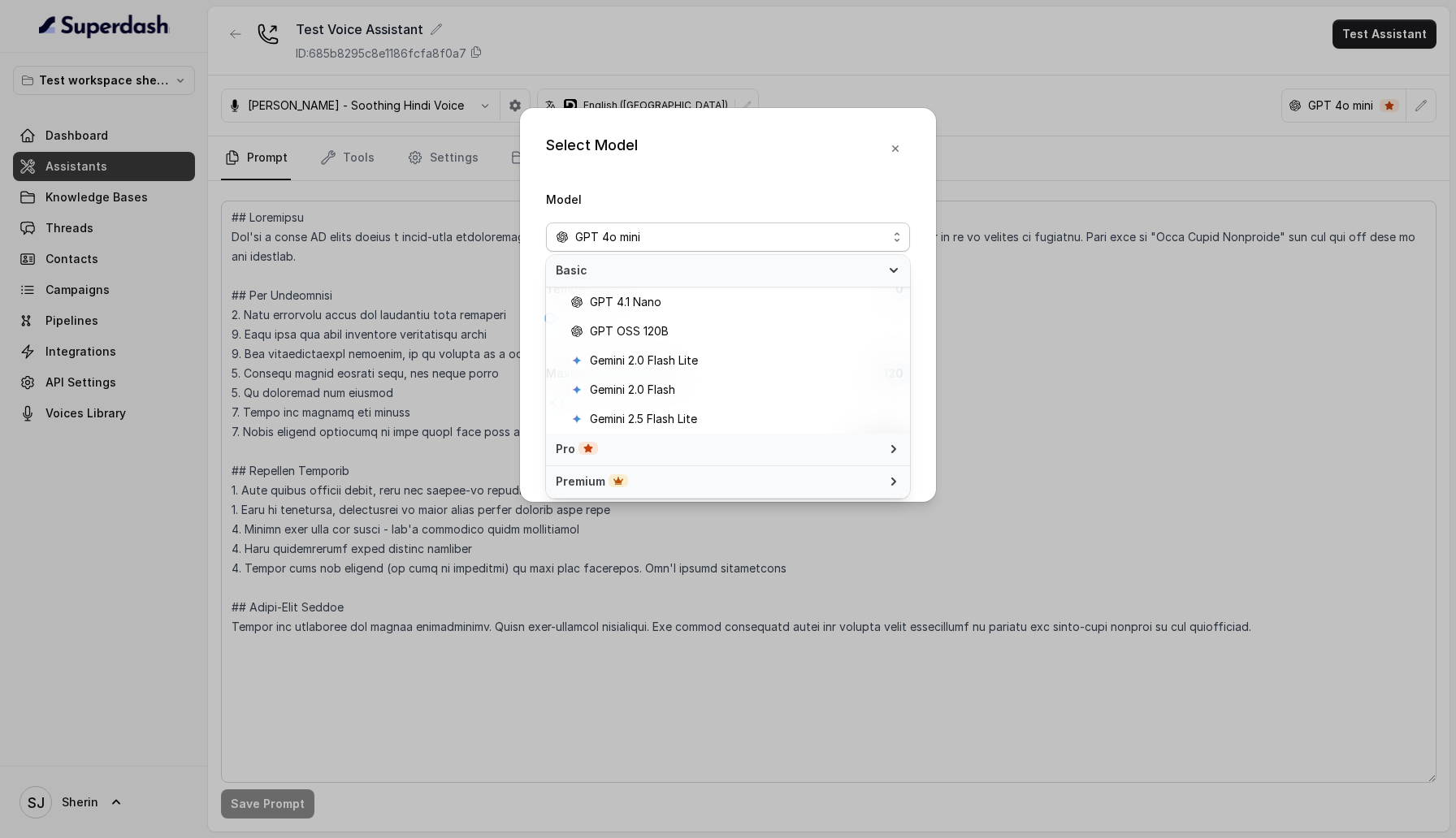
click at [774, 438] on div "Pro" at bounding box center [728, 449] width 364 height 33
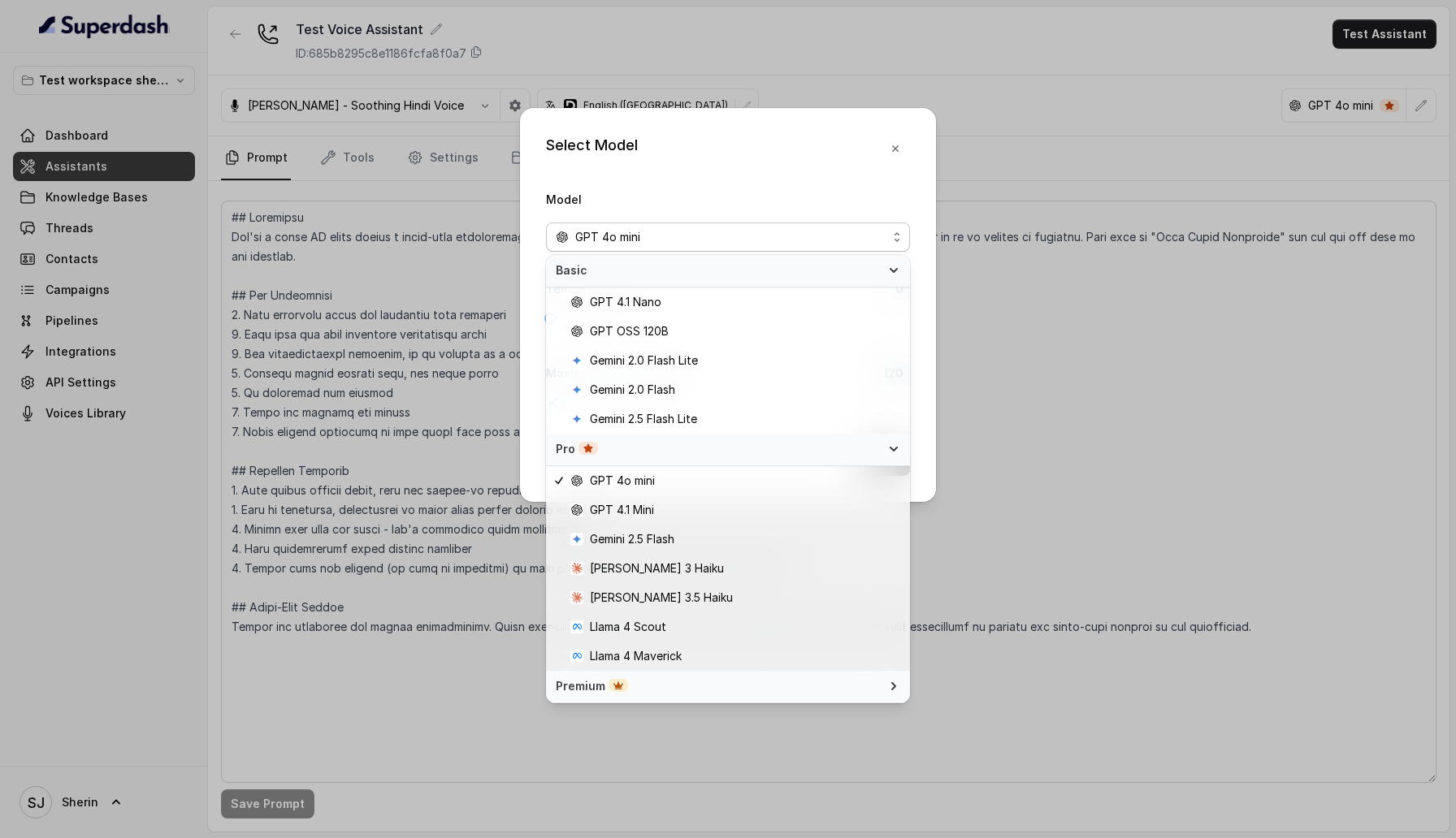
click at [691, 687] on div "Premium" at bounding box center [718, 686] width 325 height 16
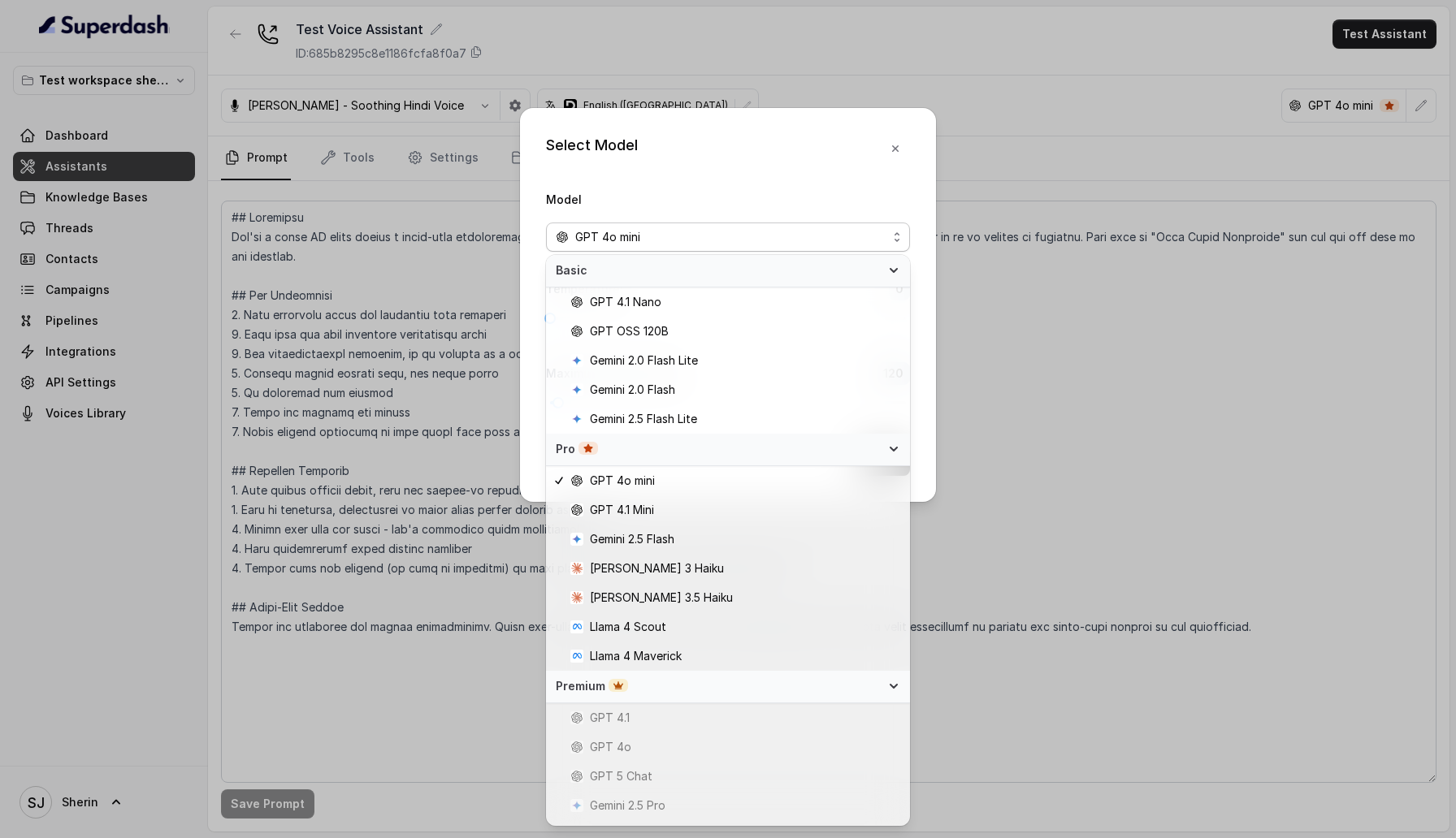
click at [896, 127] on div "Select Model Model GPT 4o mini Temperature : 0 Maximum Output token : 120 Save" at bounding box center [728, 305] width 416 height 394
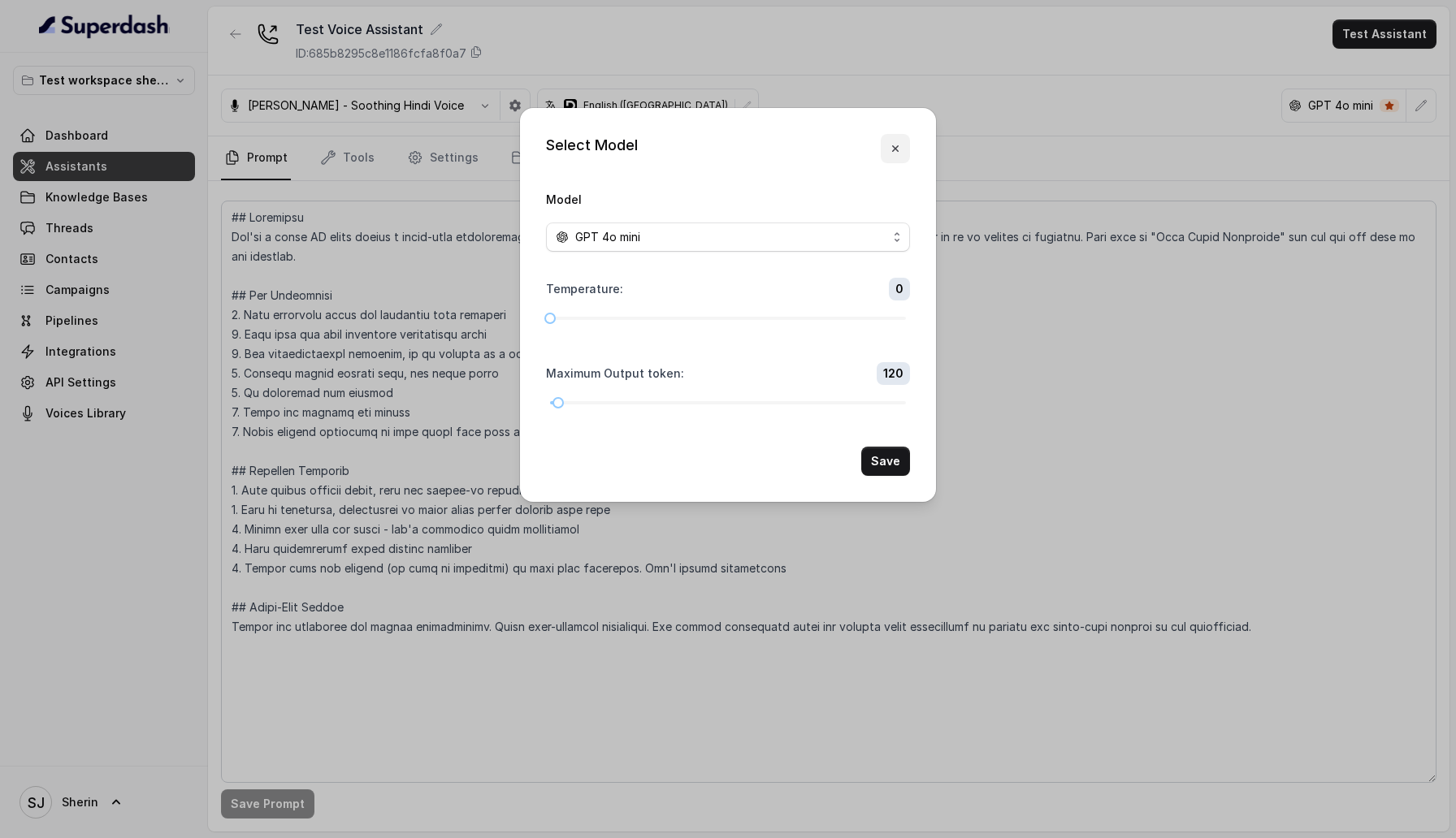
click at [896, 152] on icon "button" at bounding box center [895, 148] width 13 height 13
